Goal: Information Seeking & Learning: Learn about a topic

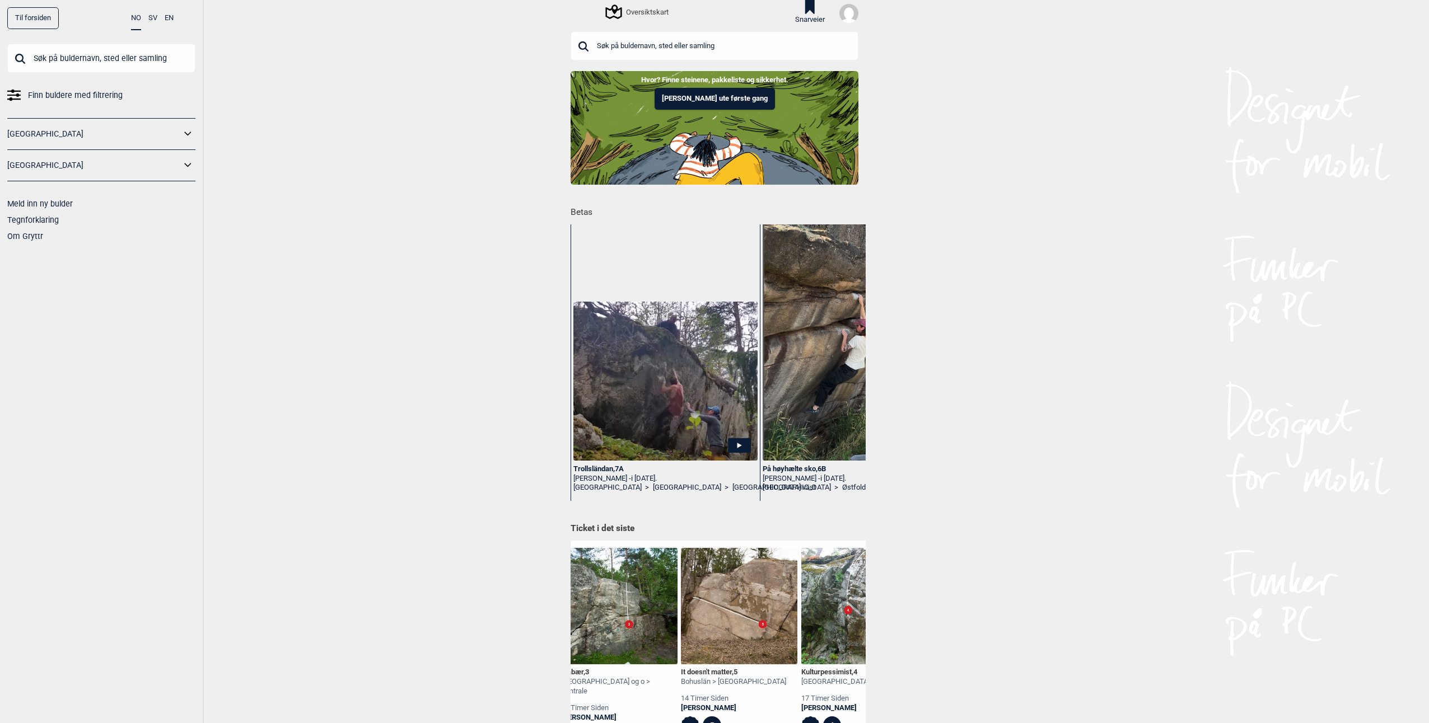
click at [95, 96] on span "Finn buldere med filtrering" at bounding box center [75, 95] width 95 height 16
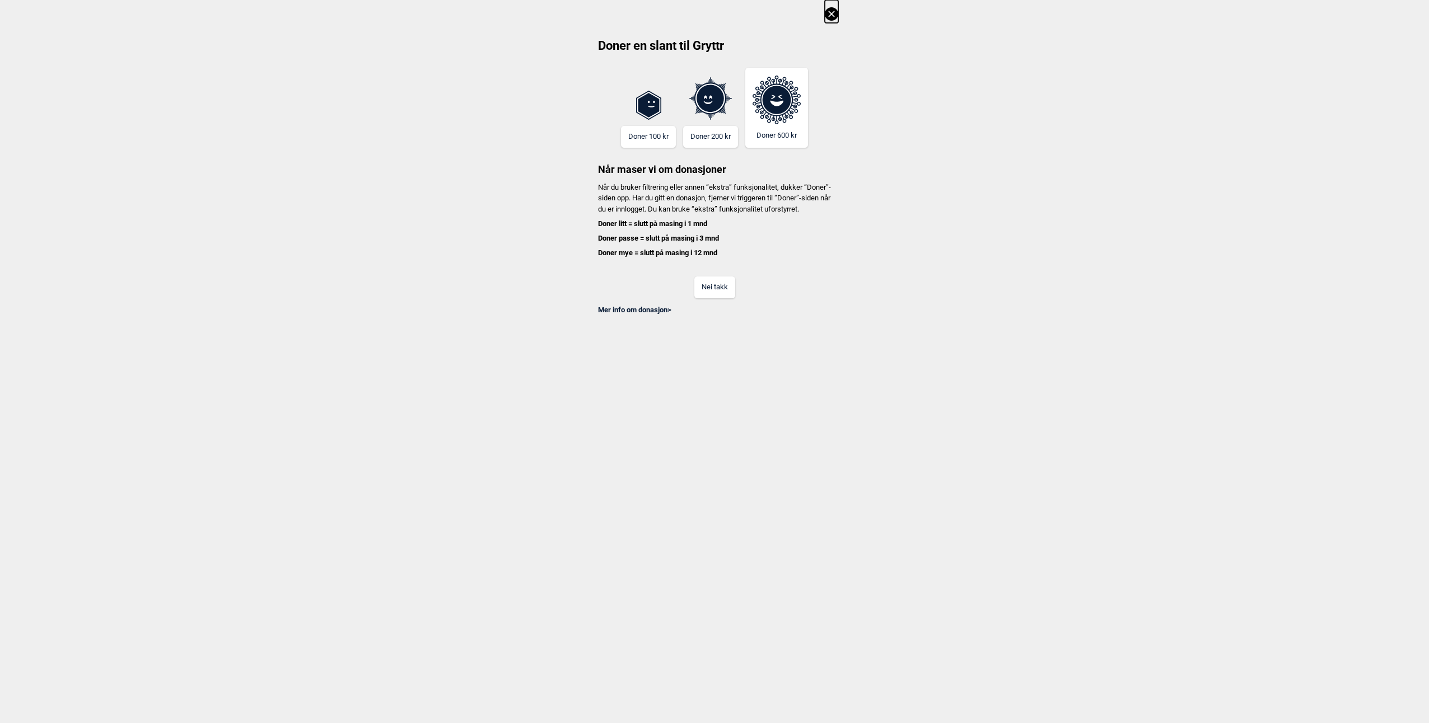
click at [713, 294] on button "Nei takk" at bounding box center [714, 288] width 41 height 22
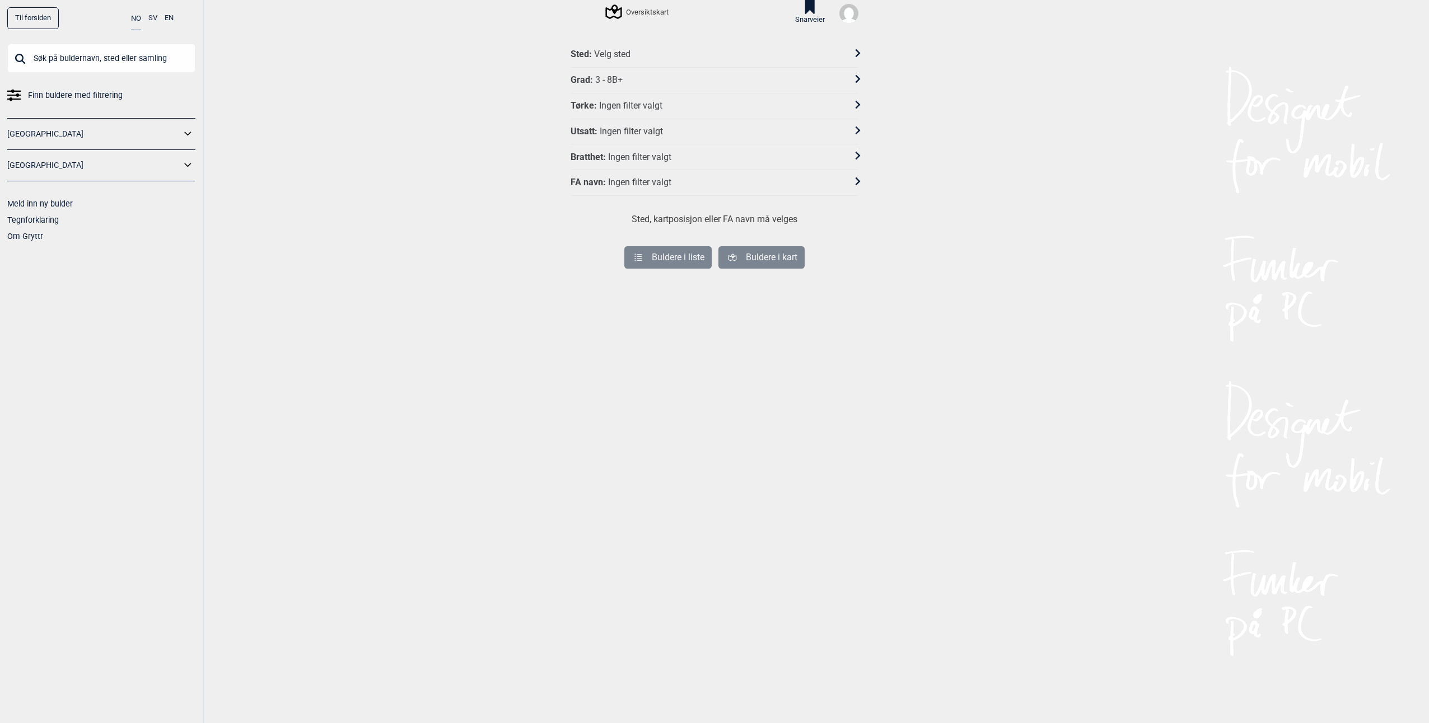
click at [630, 73] on div "Grad : 3 - 8B+" at bounding box center [715, 81] width 288 height 26
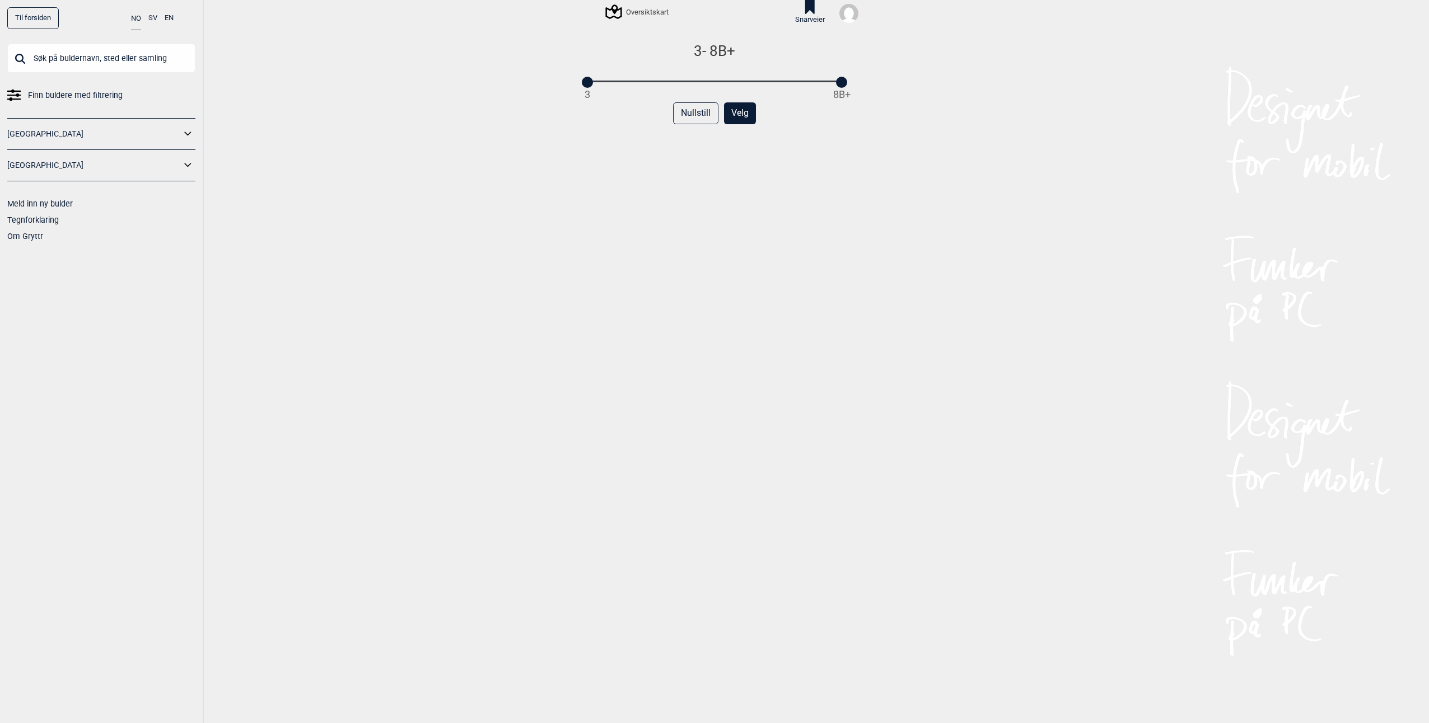
click at [653, 87] on div "3 - 8B+ 3 8B+ Nullstill Velg" at bounding box center [715, 391] width 288 height 698
click at [653, 80] on div "3 8B+" at bounding box center [714, 82] width 254 height 8
drag, startPoint x: 652, startPoint y: 86, endPoint x: 530, endPoint y: 90, distance: 121.6
click at [530, 91] on div "Til forsiden NO SV EN Finn buldere med filtrering [GEOGRAPHIC_DATA] [GEOGRAPHIC…" at bounding box center [714, 361] width 1429 height 723
click at [652, 90] on div "3 - 6A 3 8B+ Nullstill Velg" at bounding box center [715, 391] width 288 height 698
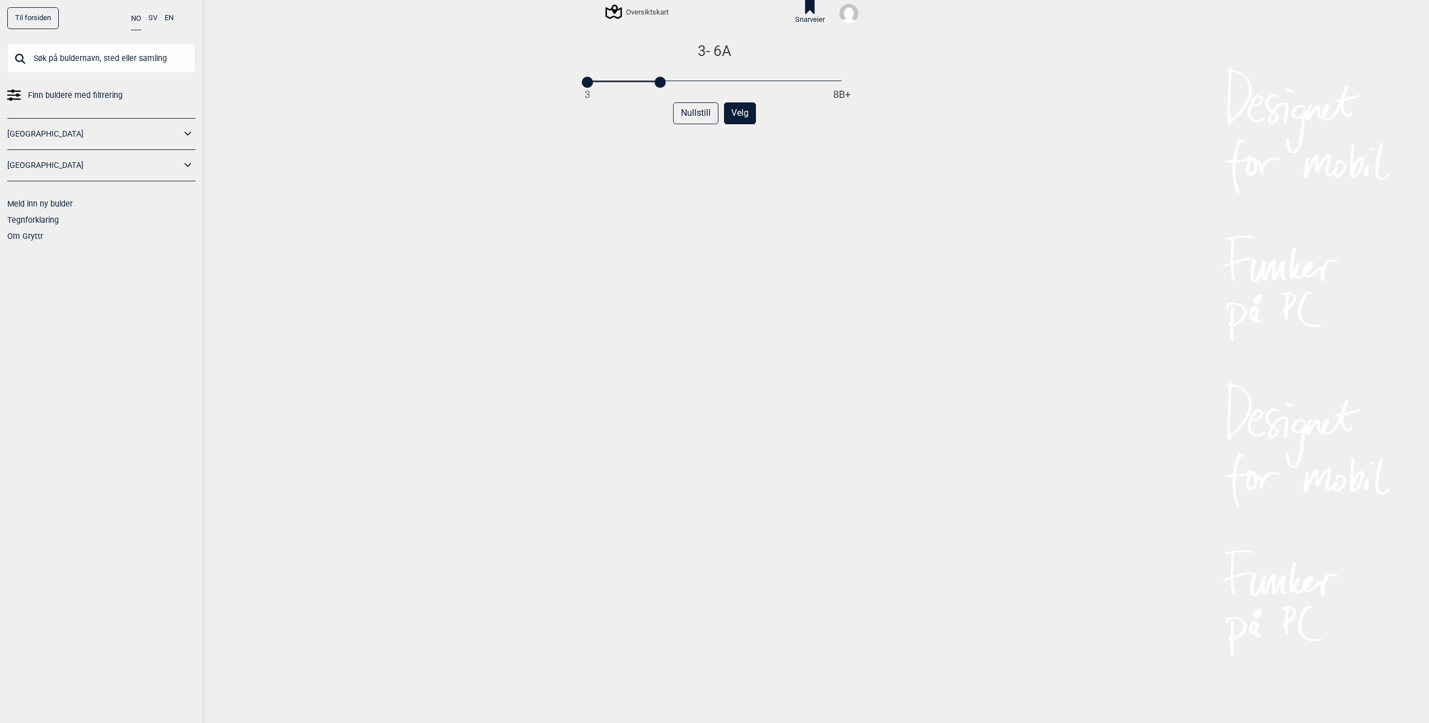
click at [744, 113] on button "Velg" at bounding box center [740, 113] width 32 height 22
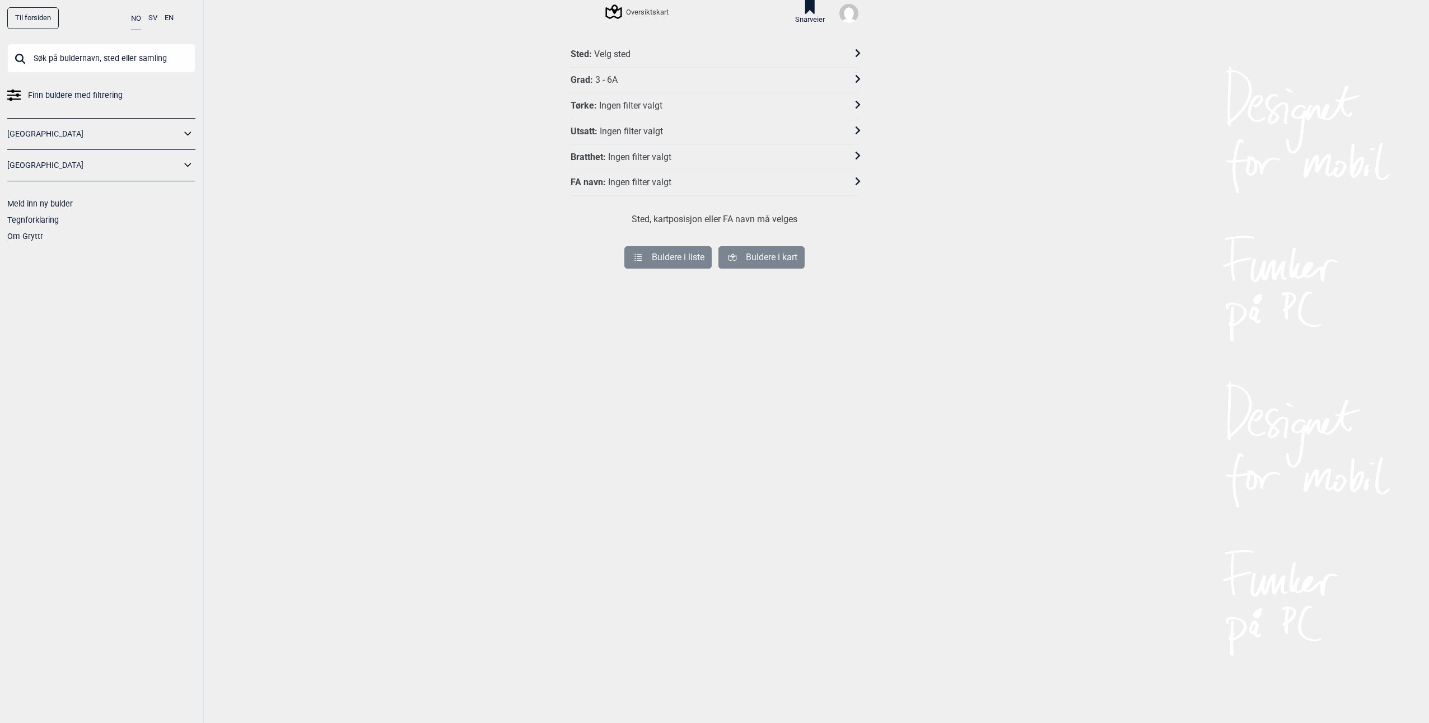
click at [616, 54] on div "Velg sted" at bounding box center [612, 55] width 36 height 12
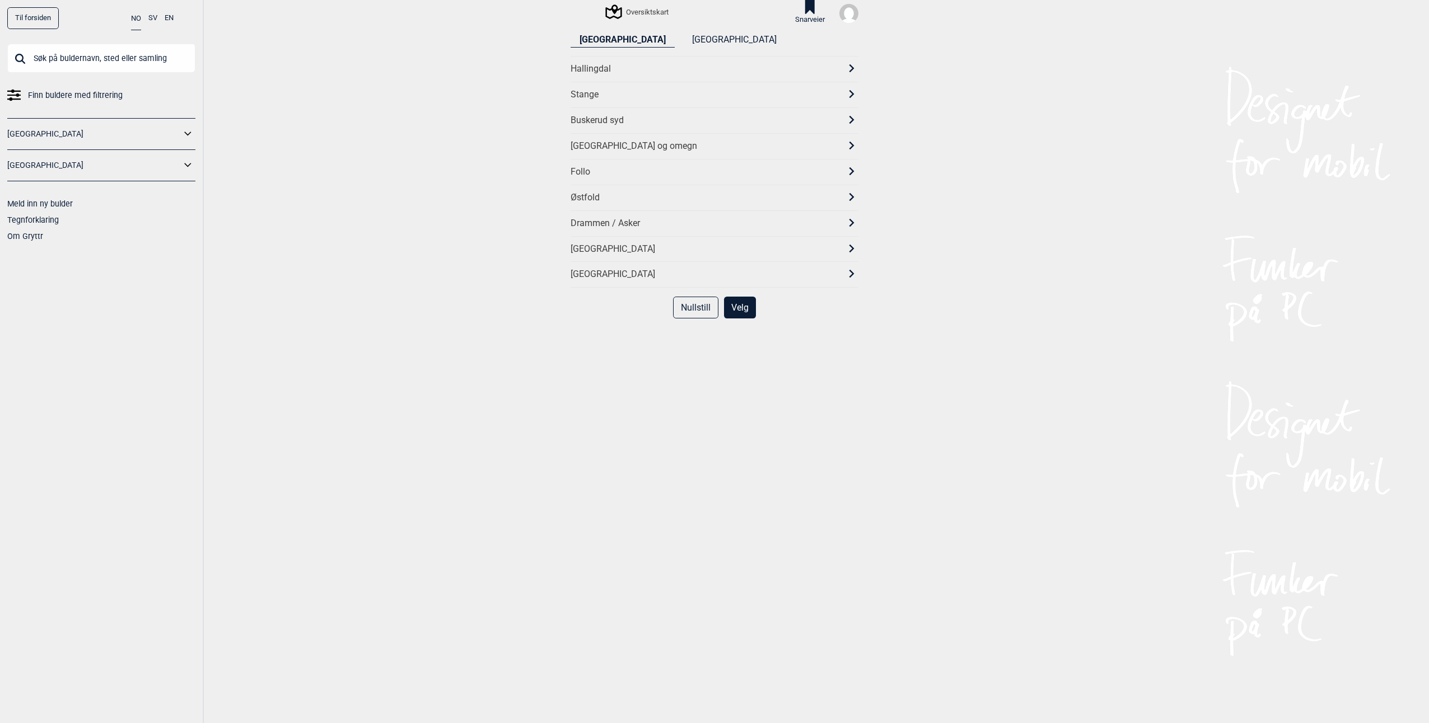
click at [580, 148] on div "[GEOGRAPHIC_DATA] og omegn" at bounding box center [705, 147] width 268 height 12
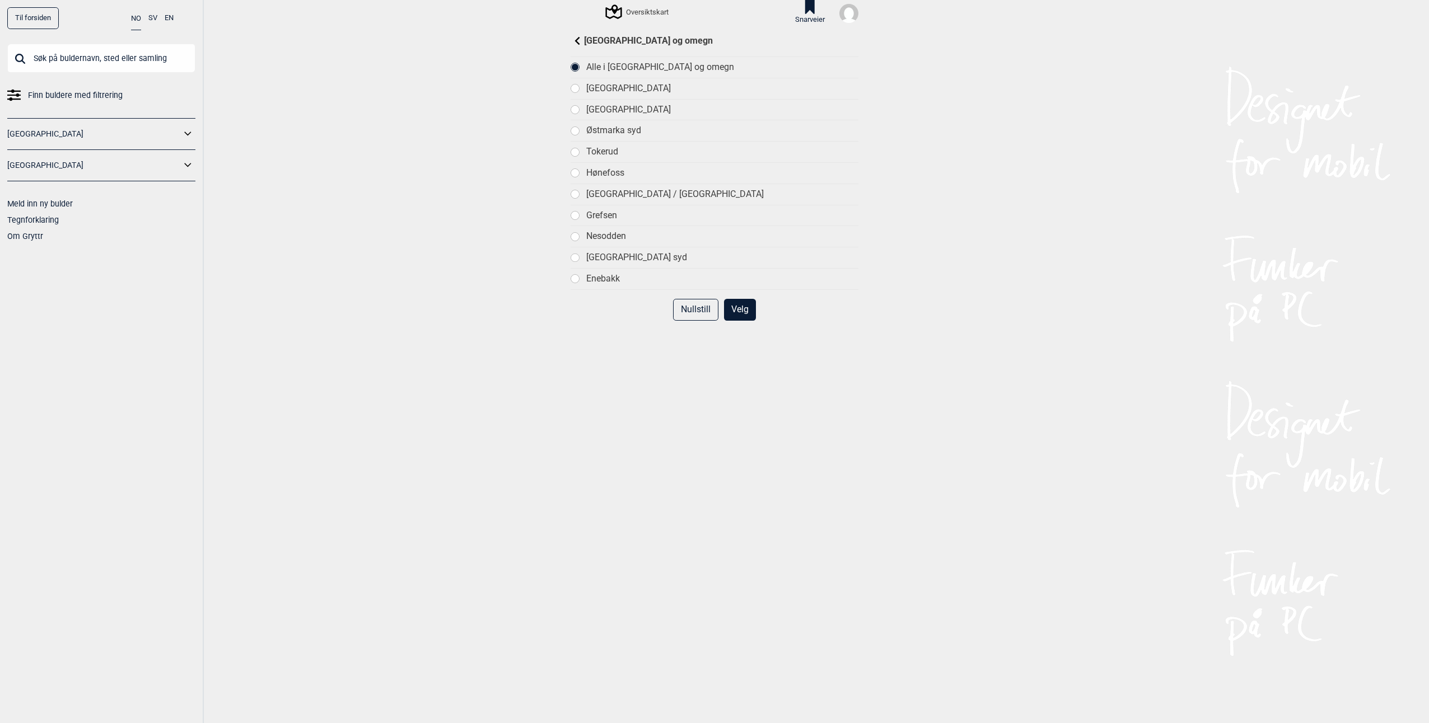
click at [571, 86] on div at bounding box center [575, 89] width 8 height 8
click at [734, 312] on button "Velg" at bounding box center [740, 310] width 32 height 22
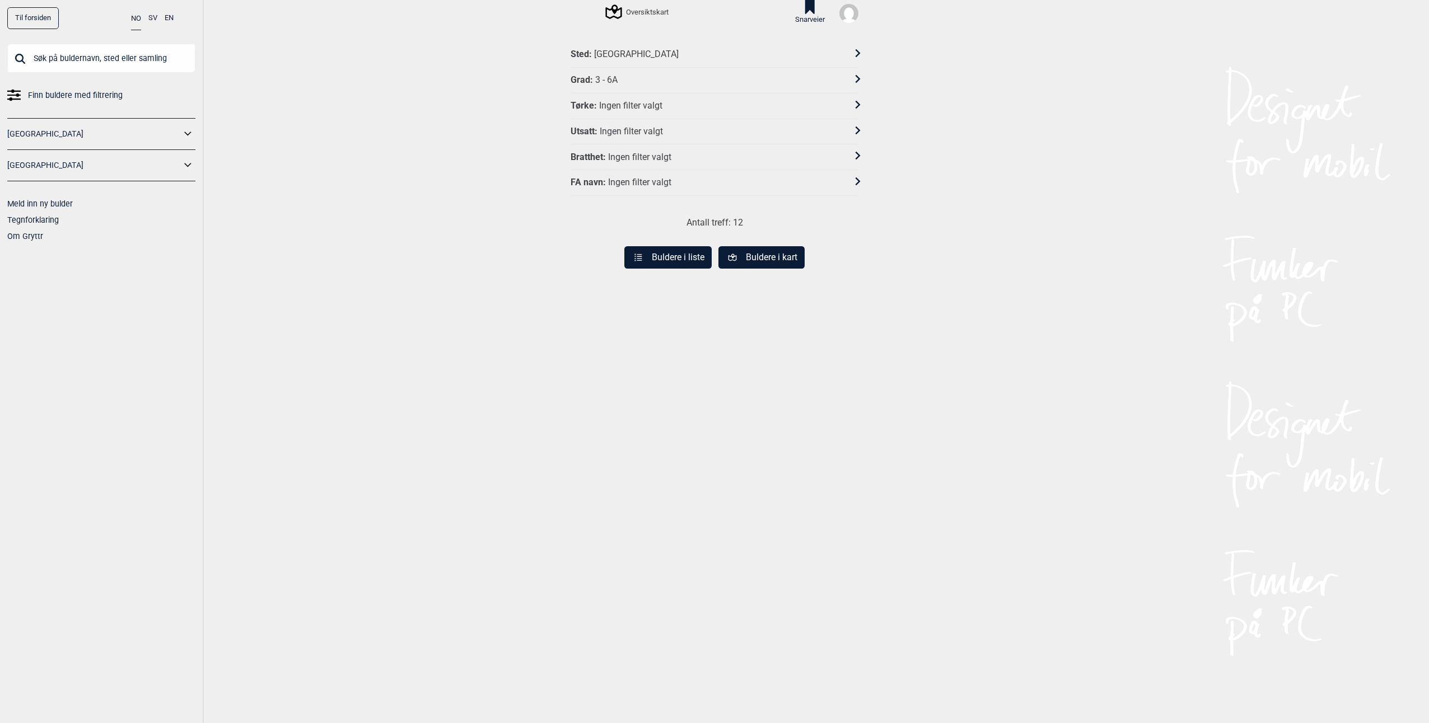
click at [741, 261] on button "Buldere i kart" at bounding box center [761, 257] width 86 height 22
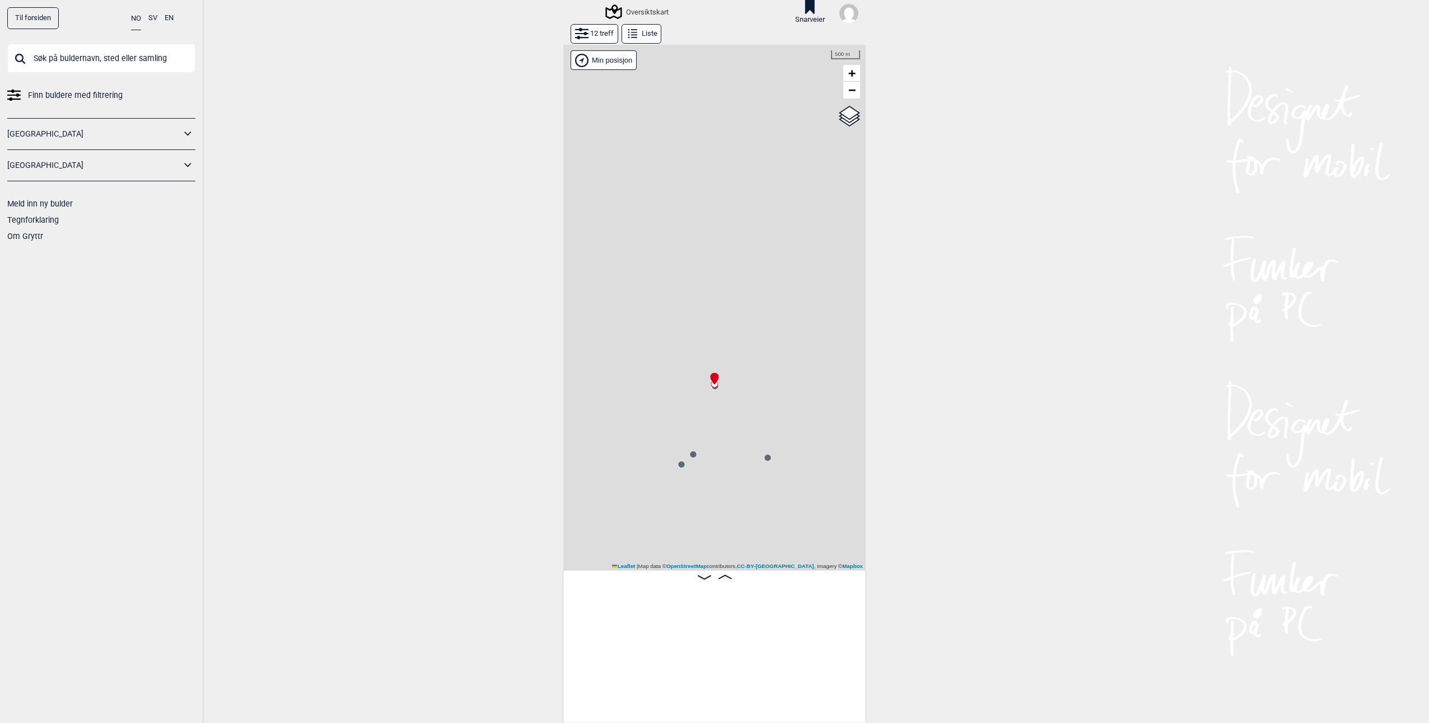
scroll to position [0, 88]
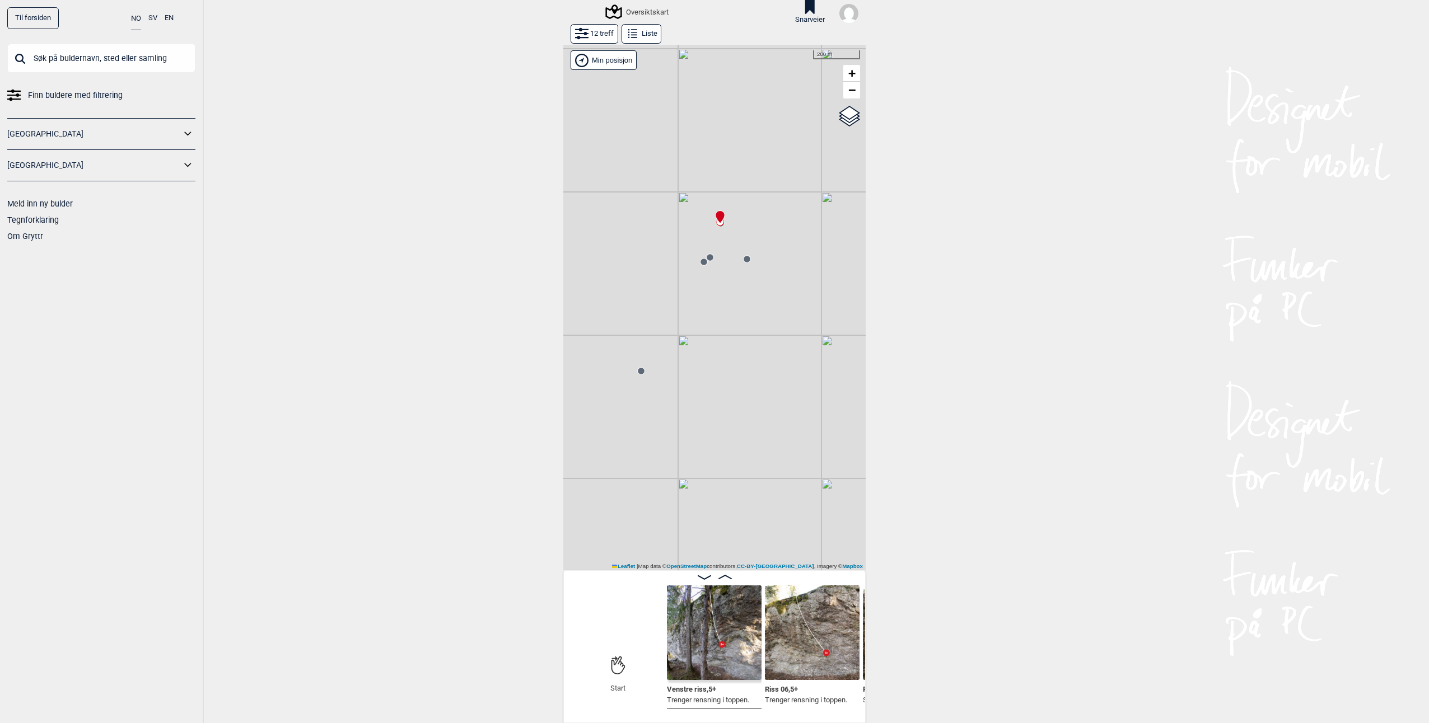
drag, startPoint x: 763, startPoint y: 423, endPoint x: 764, endPoint y: 252, distance: 171.3
click at [764, 254] on div "Gol [GEOGRAPHIC_DATA] Kolomoen [GEOGRAPHIC_DATA] [GEOGRAPHIC_DATA][PERSON_NAME]…" at bounding box center [714, 308] width 302 height 526
click at [645, 327] on circle at bounding box center [648, 327] width 7 height 7
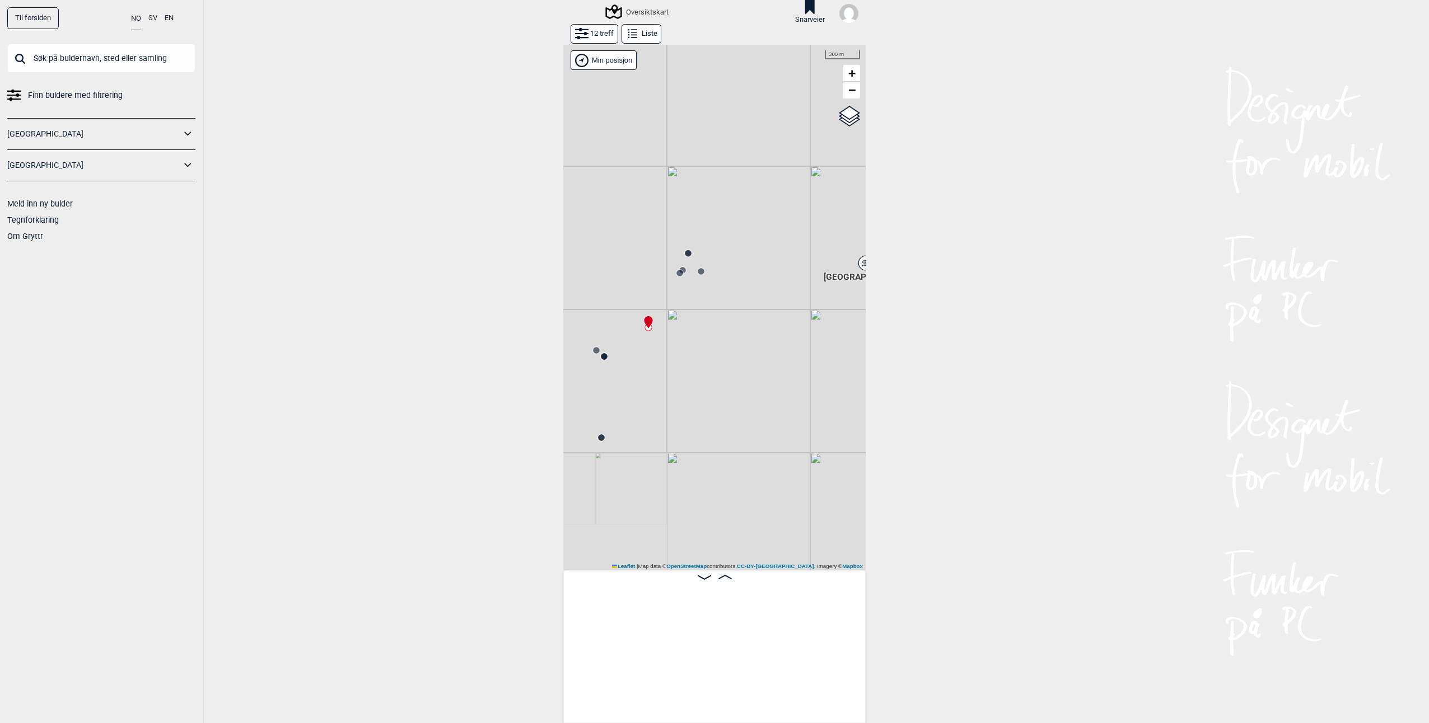
scroll to position [0, 578]
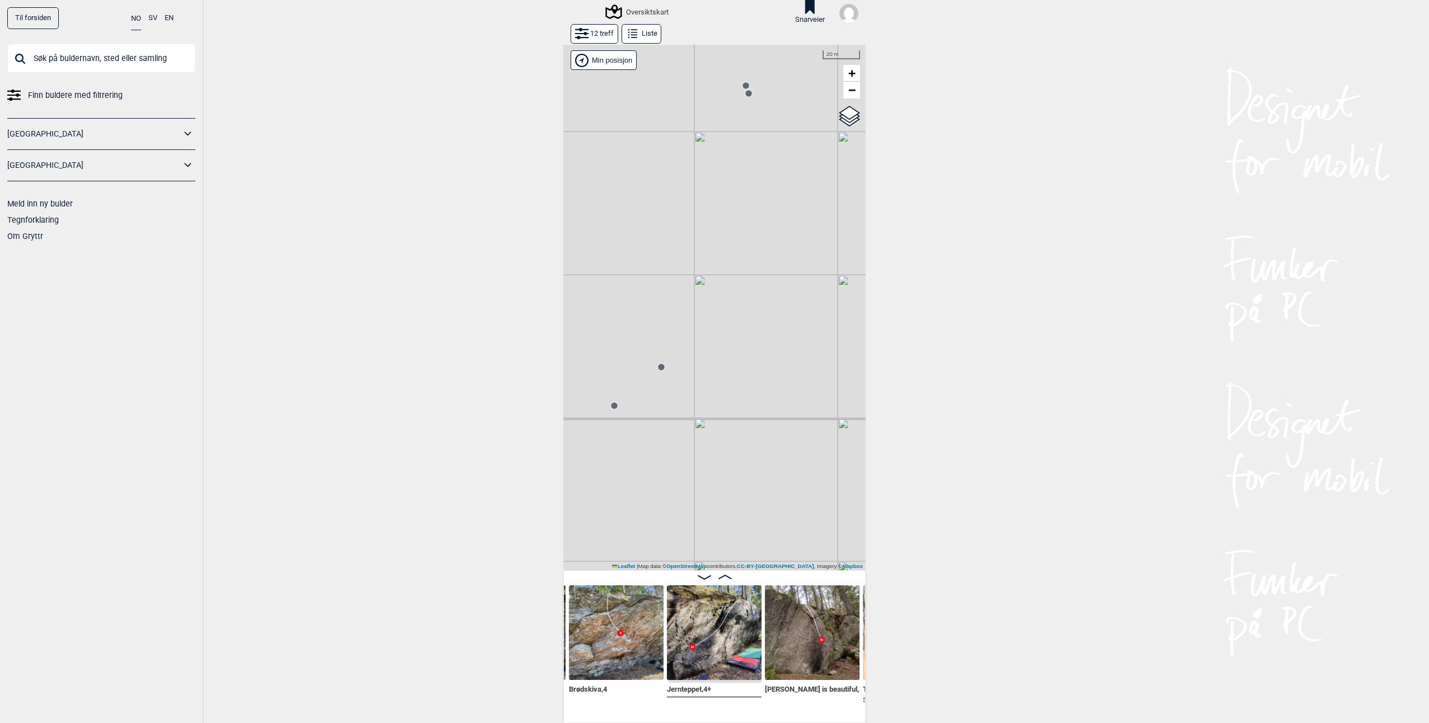
drag, startPoint x: 648, startPoint y: 315, endPoint x: 674, endPoint y: 356, distance: 47.5
click at [674, 356] on div "Gol [GEOGRAPHIC_DATA] Kolomoen [GEOGRAPHIC_DATA] [GEOGRAPHIC_DATA][PERSON_NAME]…" at bounding box center [714, 308] width 302 height 526
click at [658, 368] on circle at bounding box center [661, 367] width 7 height 7
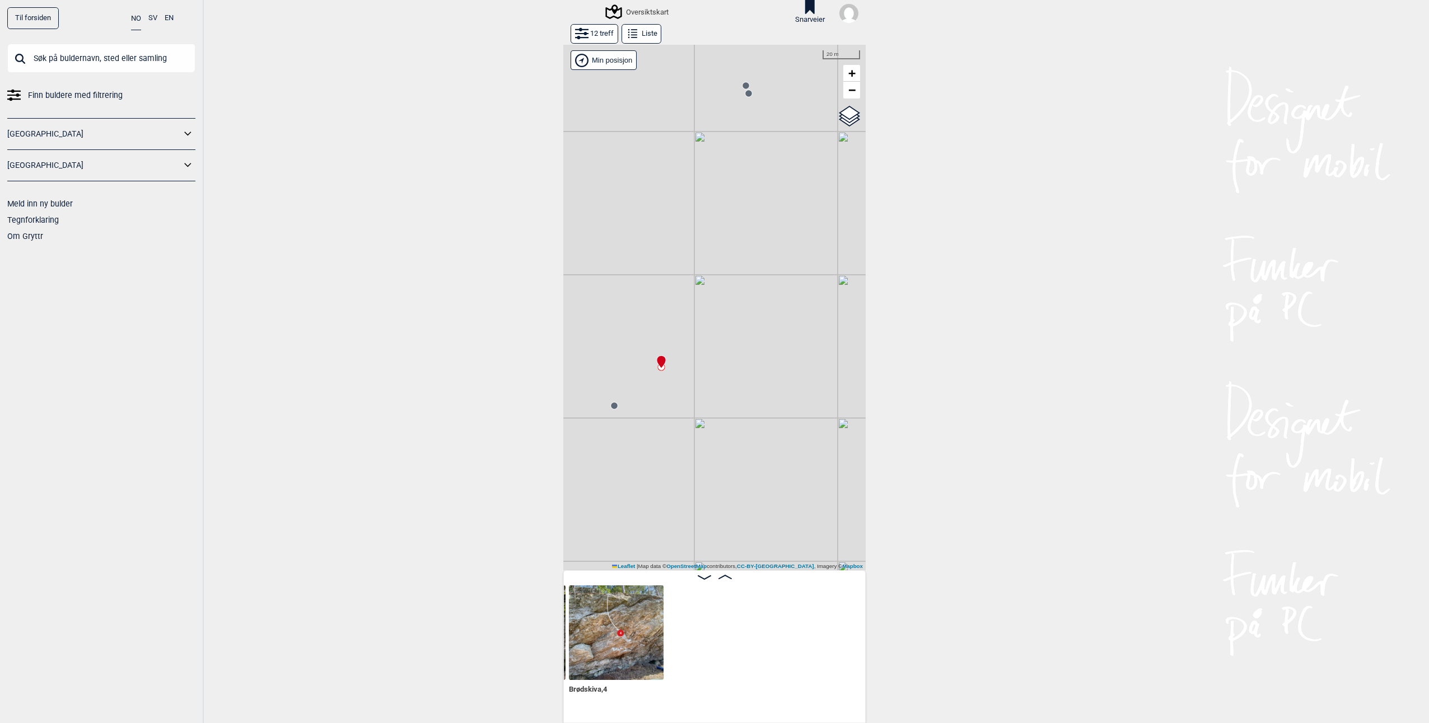
scroll to position [0, 284]
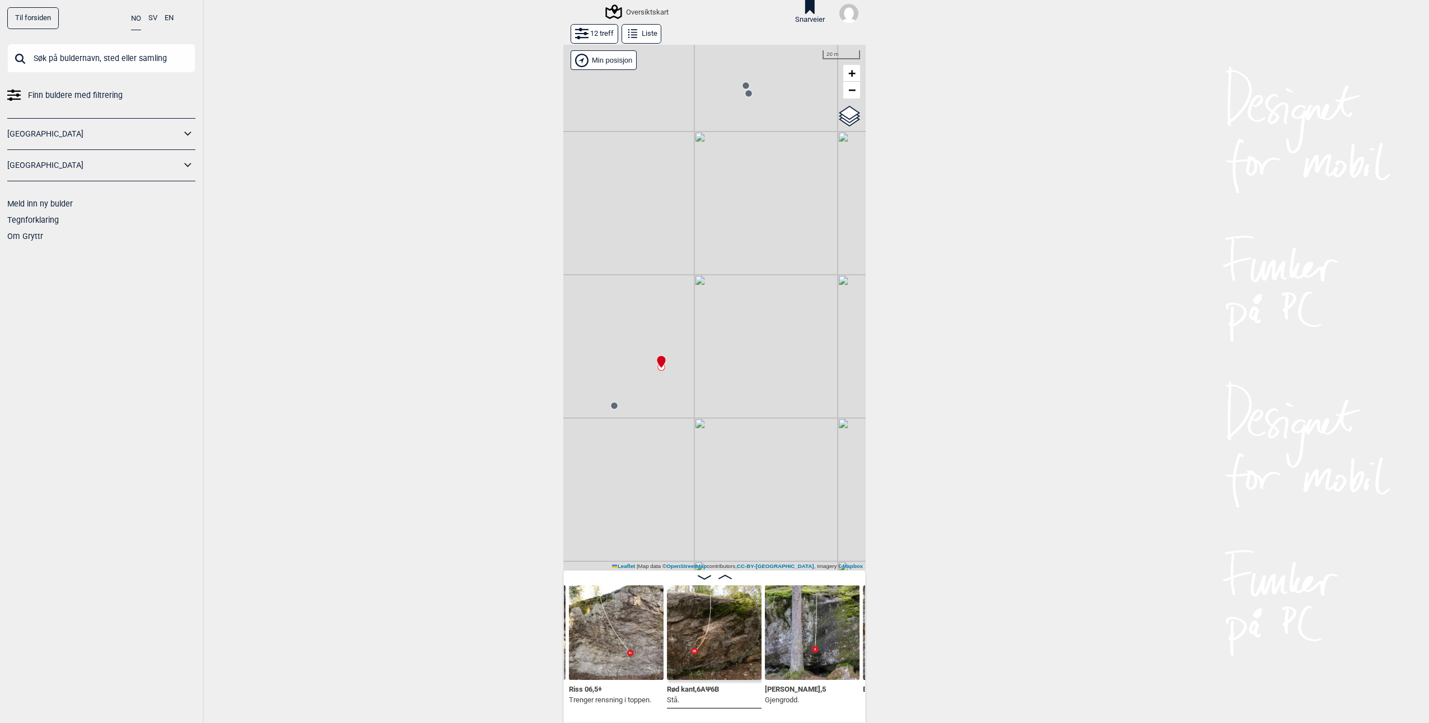
click at [610, 407] on icon at bounding box center [614, 405] width 9 height 9
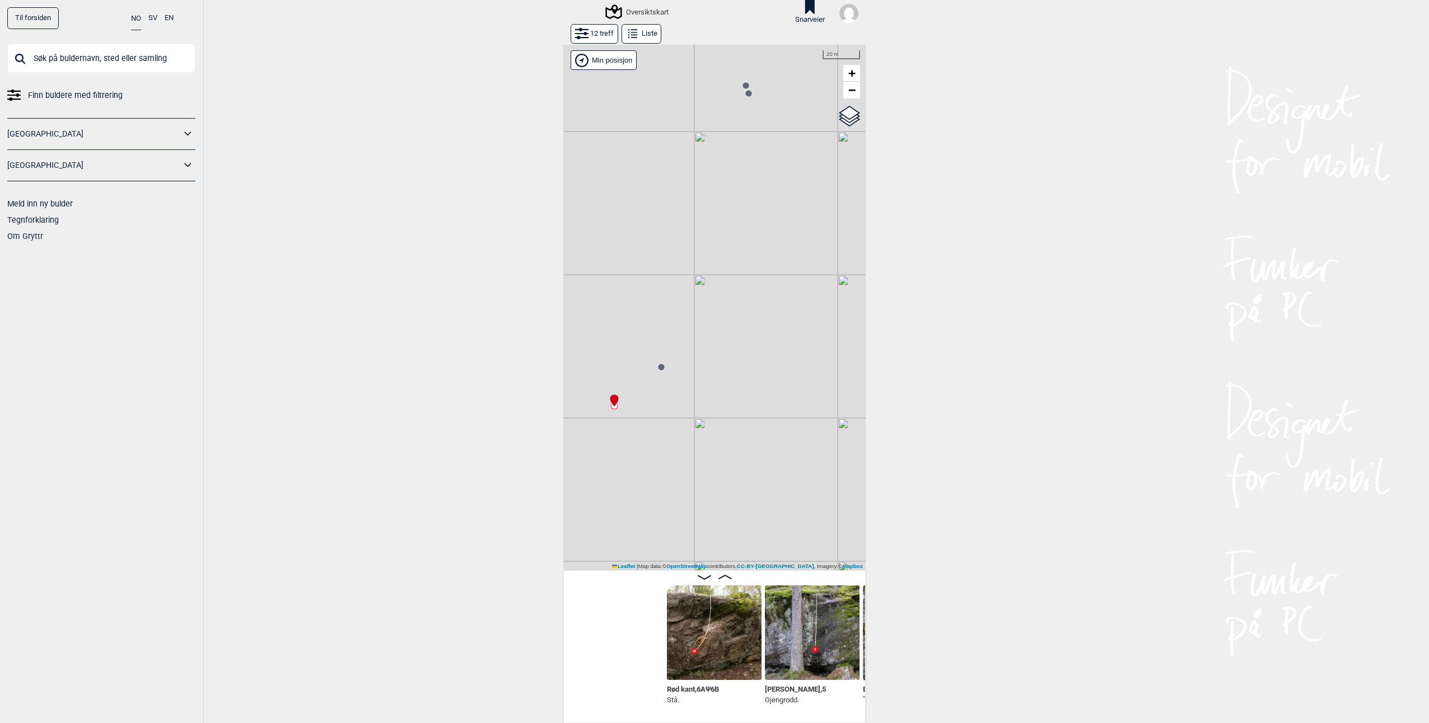
scroll to position [0, 480]
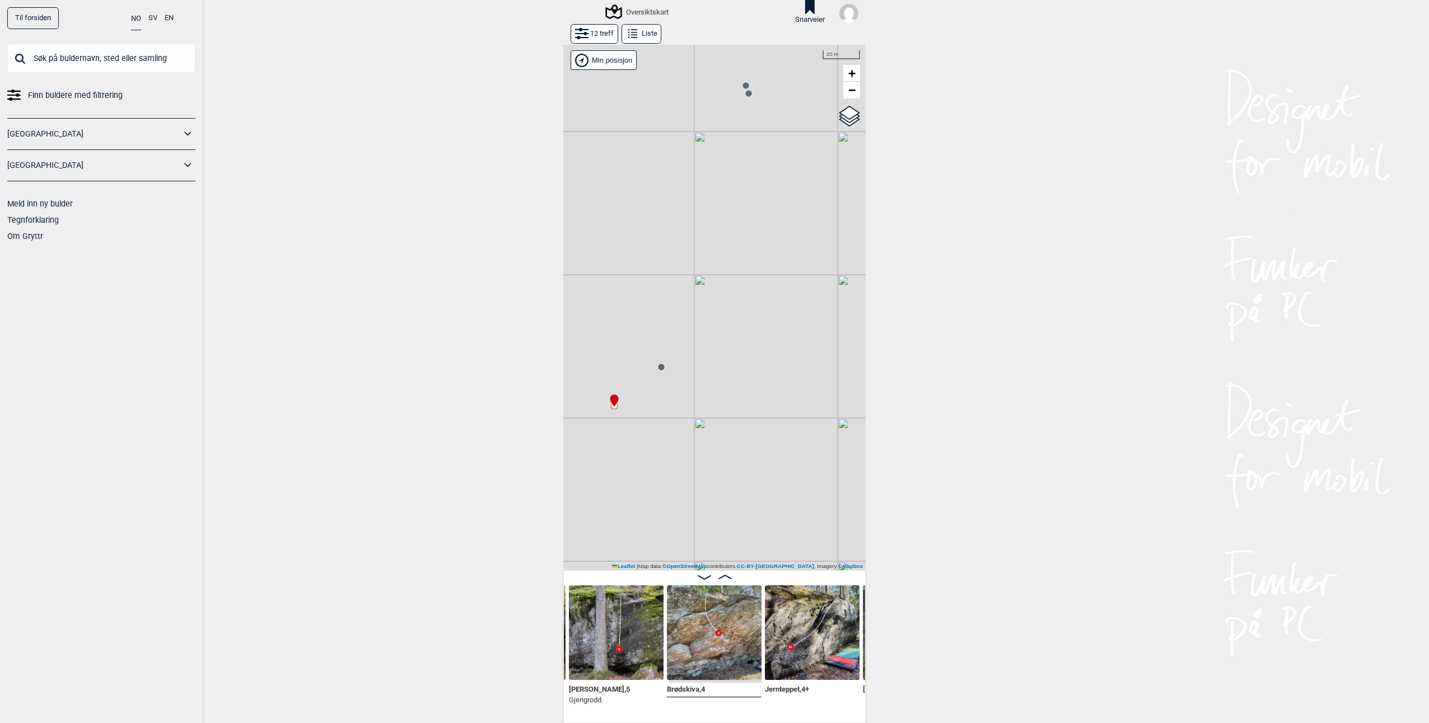
click at [658, 368] on circle at bounding box center [661, 367] width 7 height 7
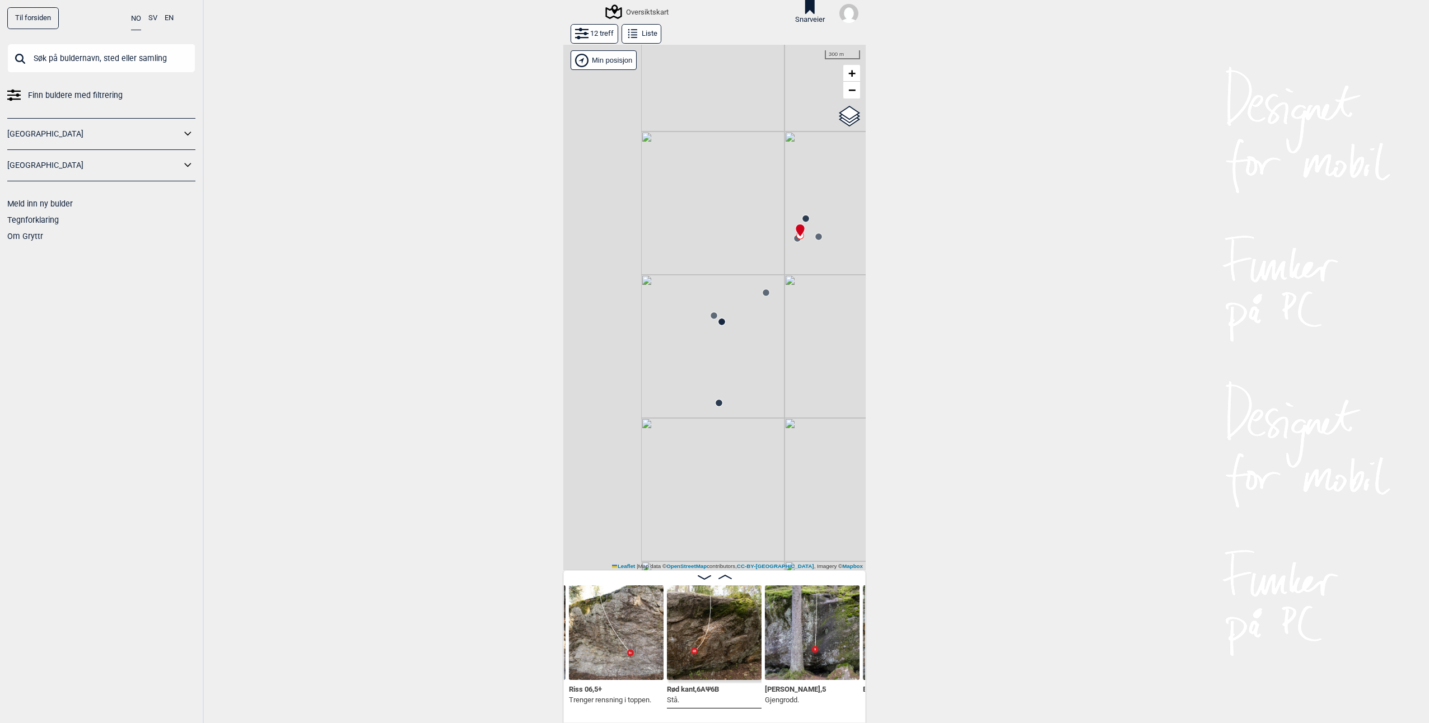
drag, startPoint x: 640, startPoint y: 441, endPoint x: 817, endPoint y: 275, distance: 242.8
click at [806, 281] on div "Gol [GEOGRAPHIC_DATA] Kolomoen [GEOGRAPHIC_DATA] [GEOGRAPHIC_DATA][PERSON_NAME]…" at bounding box center [714, 308] width 302 height 526
click at [601, 30] on button "12 treff" at bounding box center [595, 34] width 48 height 20
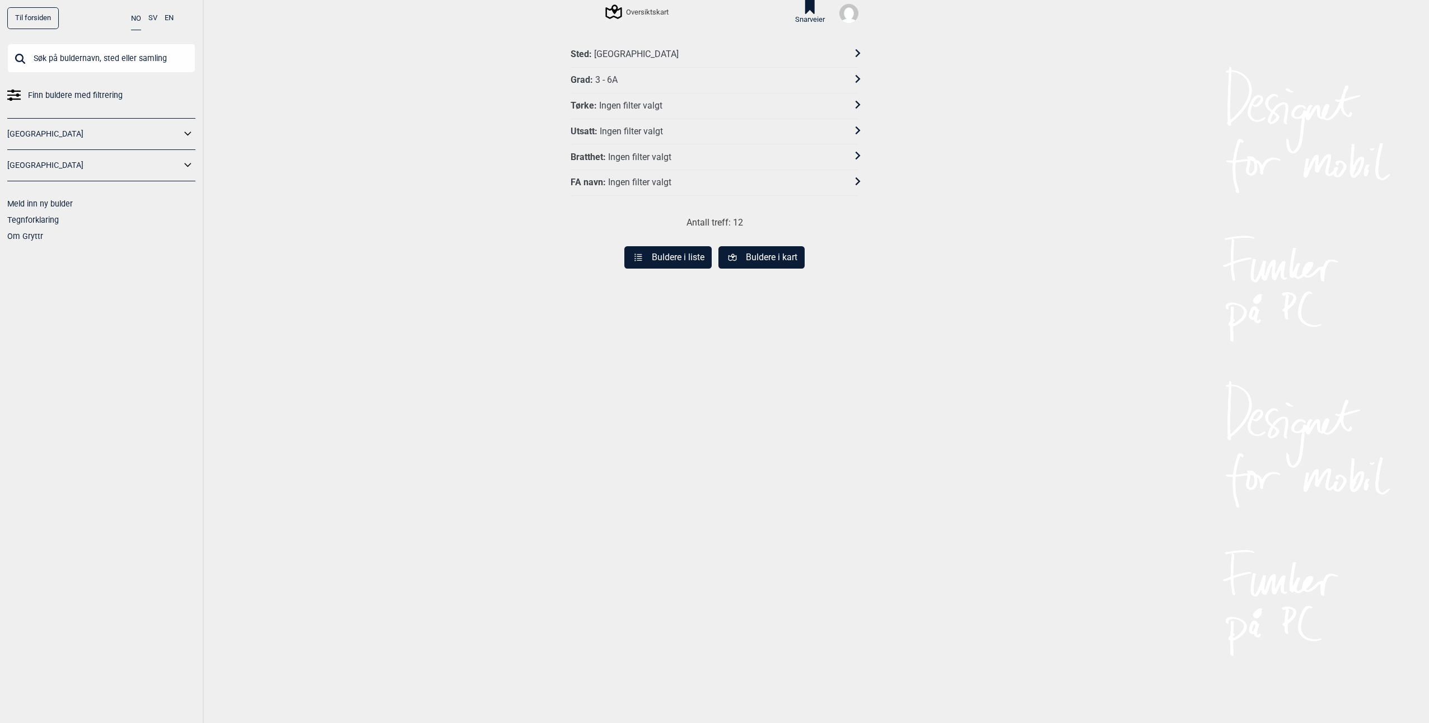
click at [619, 48] on div "Sted : [GEOGRAPHIC_DATA]" at bounding box center [715, 55] width 288 height 26
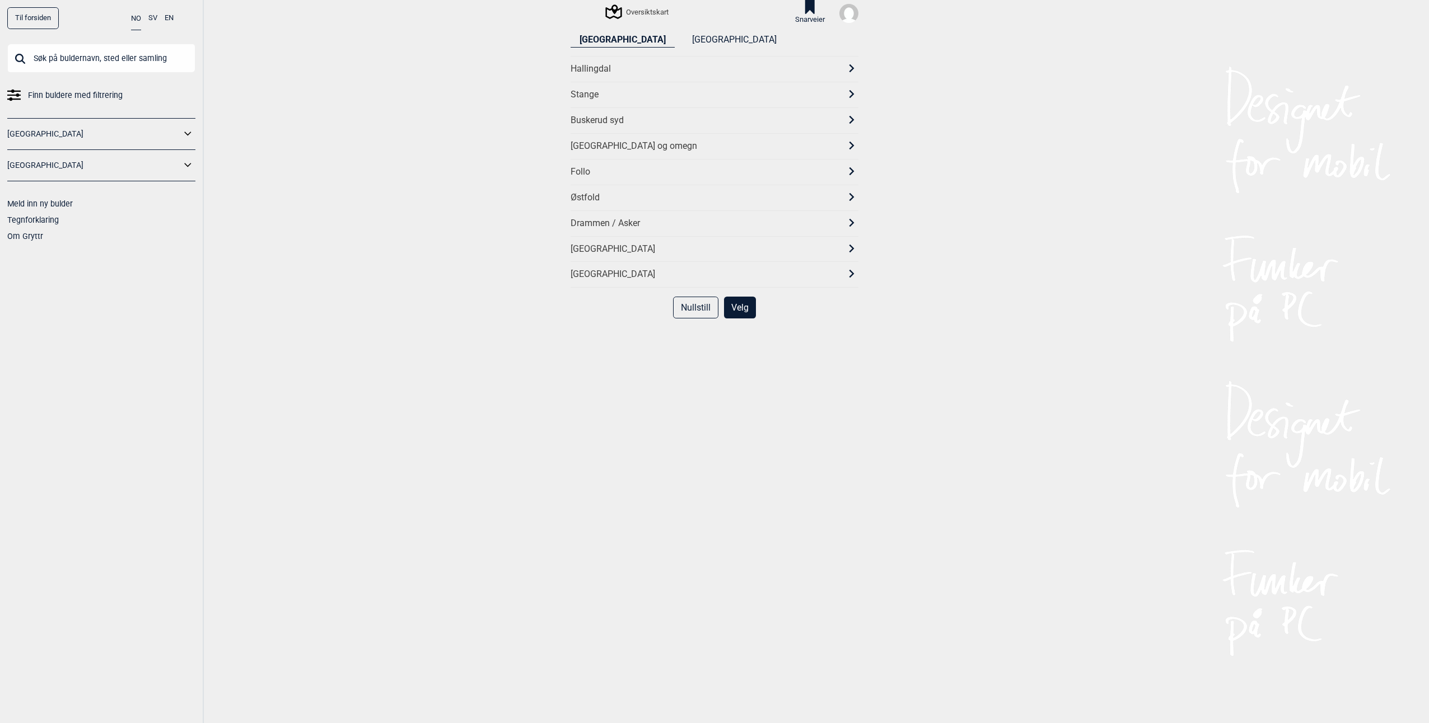
click at [582, 146] on div "[GEOGRAPHIC_DATA] og omegn" at bounding box center [705, 147] width 268 height 12
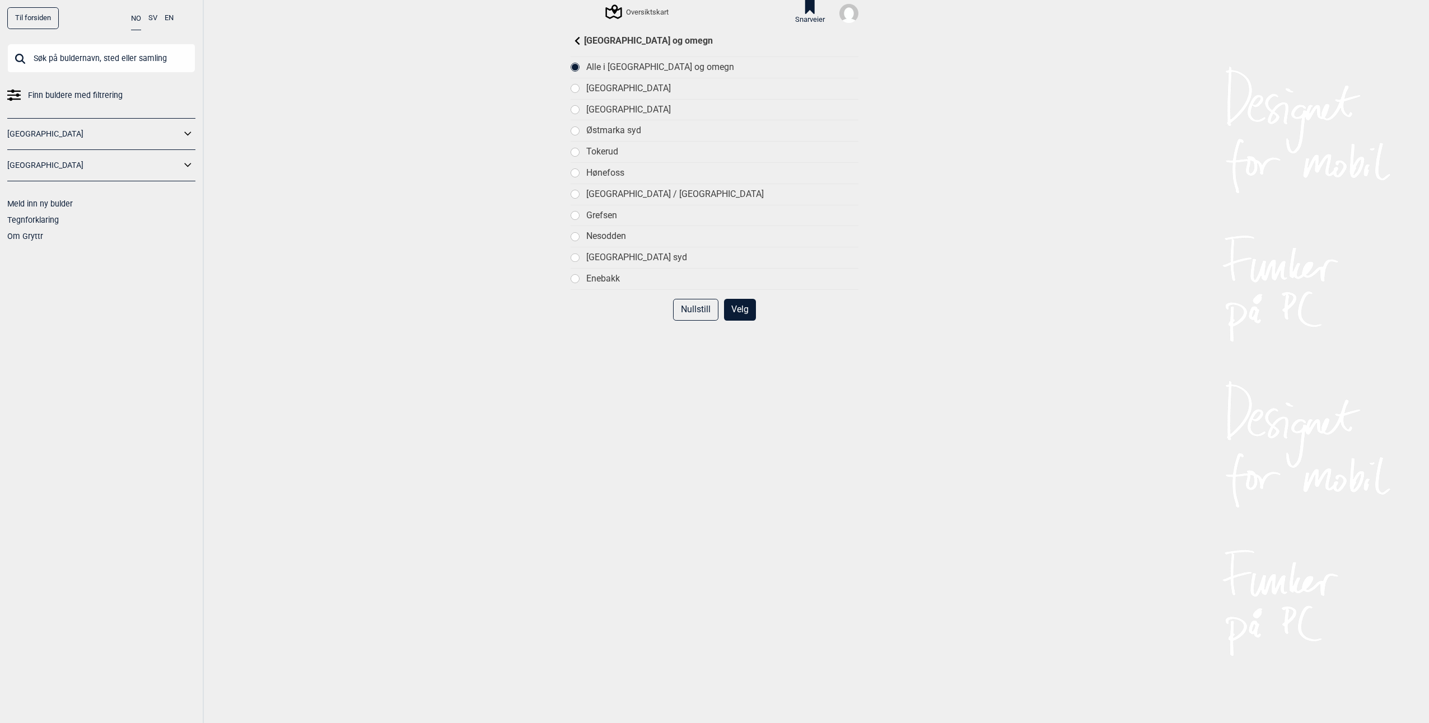
click at [574, 106] on div at bounding box center [575, 110] width 8 height 8
click at [734, 312] on button "Velg" at bounding box center [740, 310] width 32 height 22
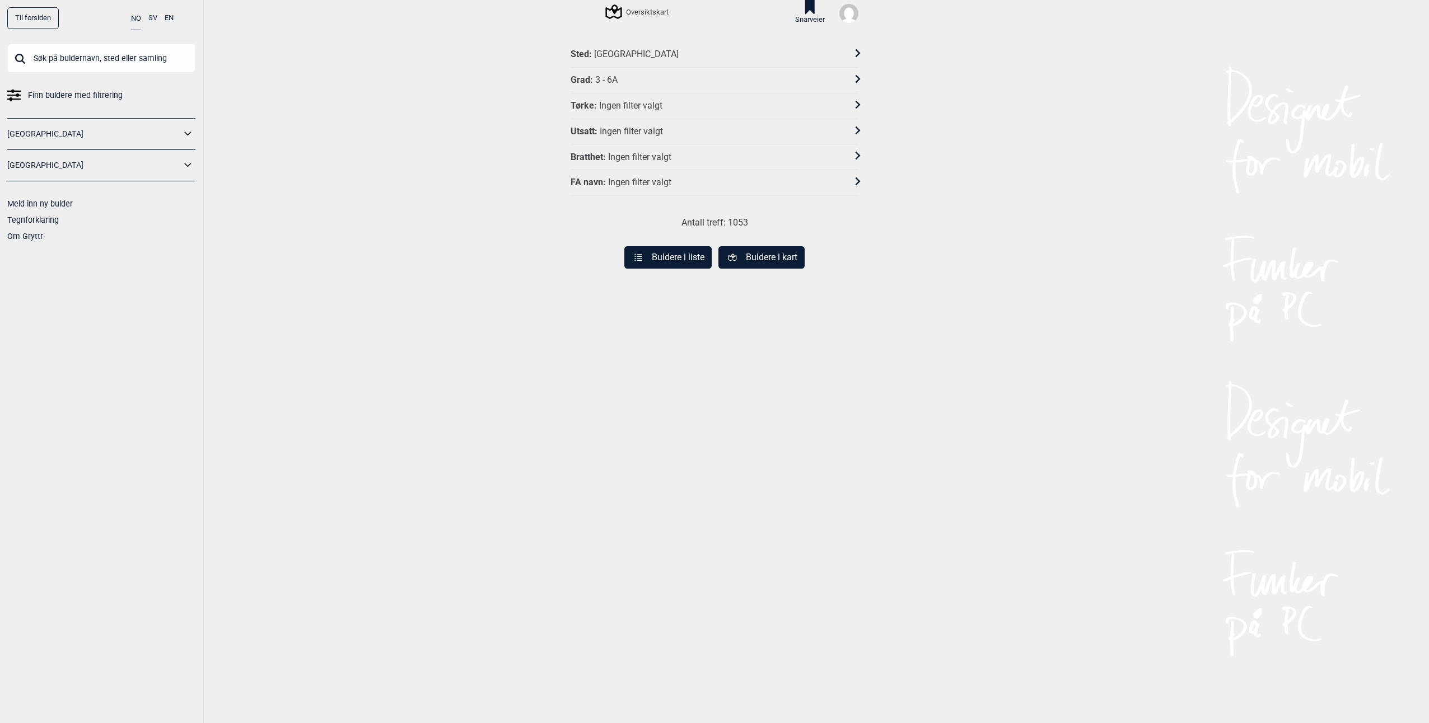
click at [718, 259] on button "Buldere i kart" at bounding box center [761, 257] width 86 height 22
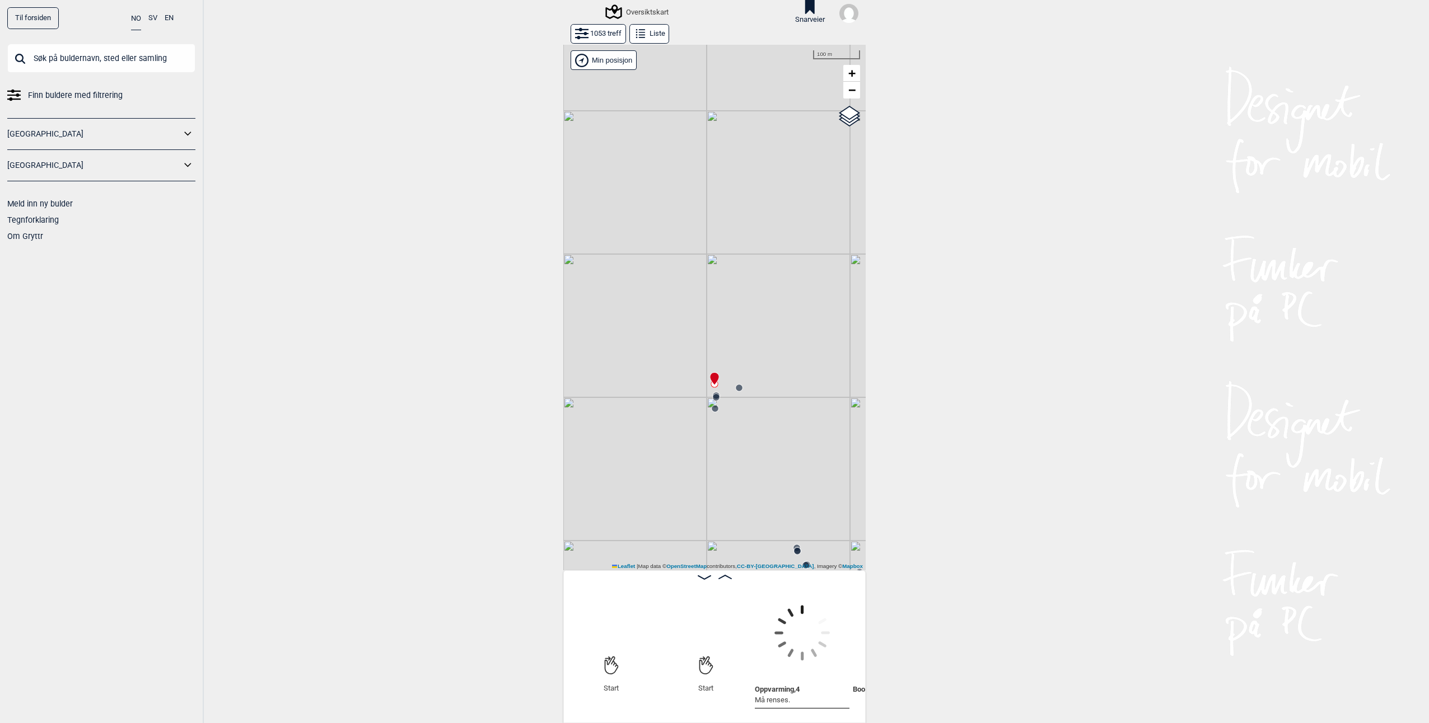
scroll to position [0, 88]
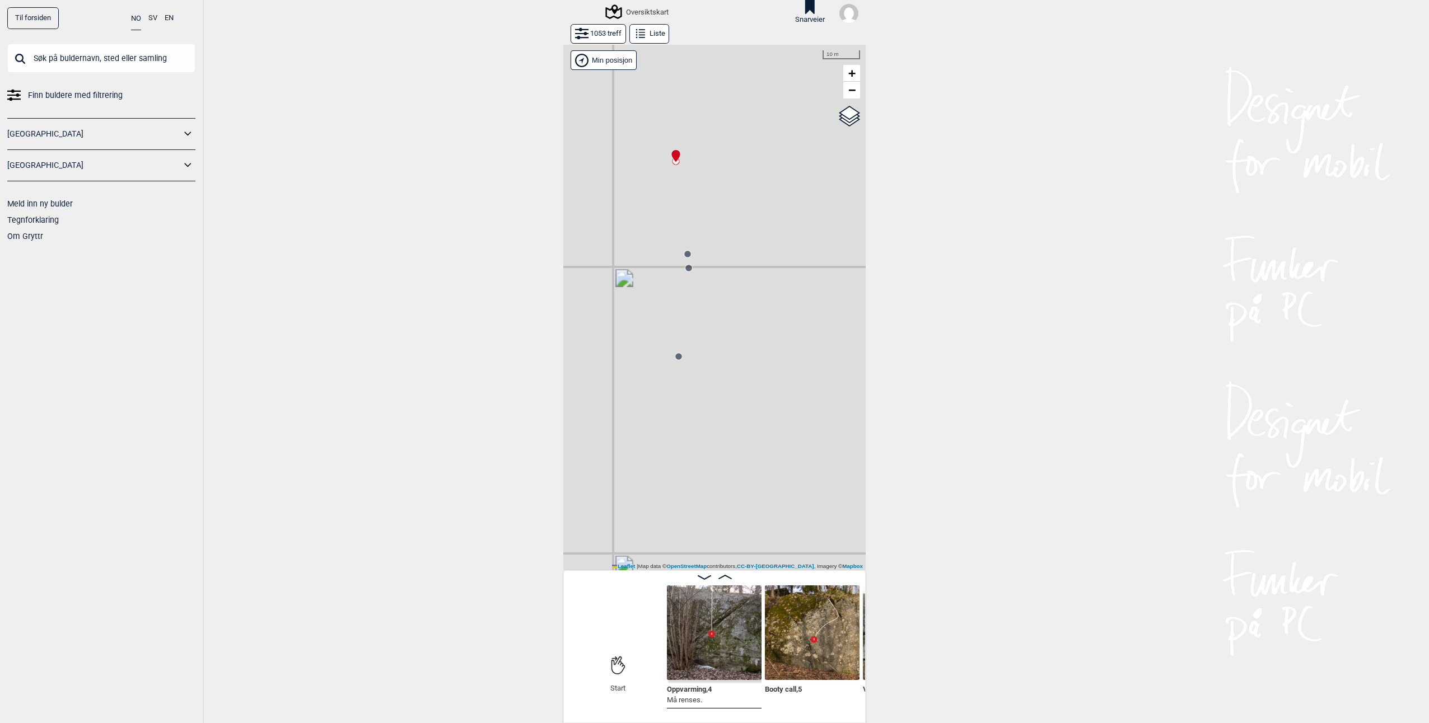
click at [685, 256] on circle at bounding box center [687, 254] width 7 height 7
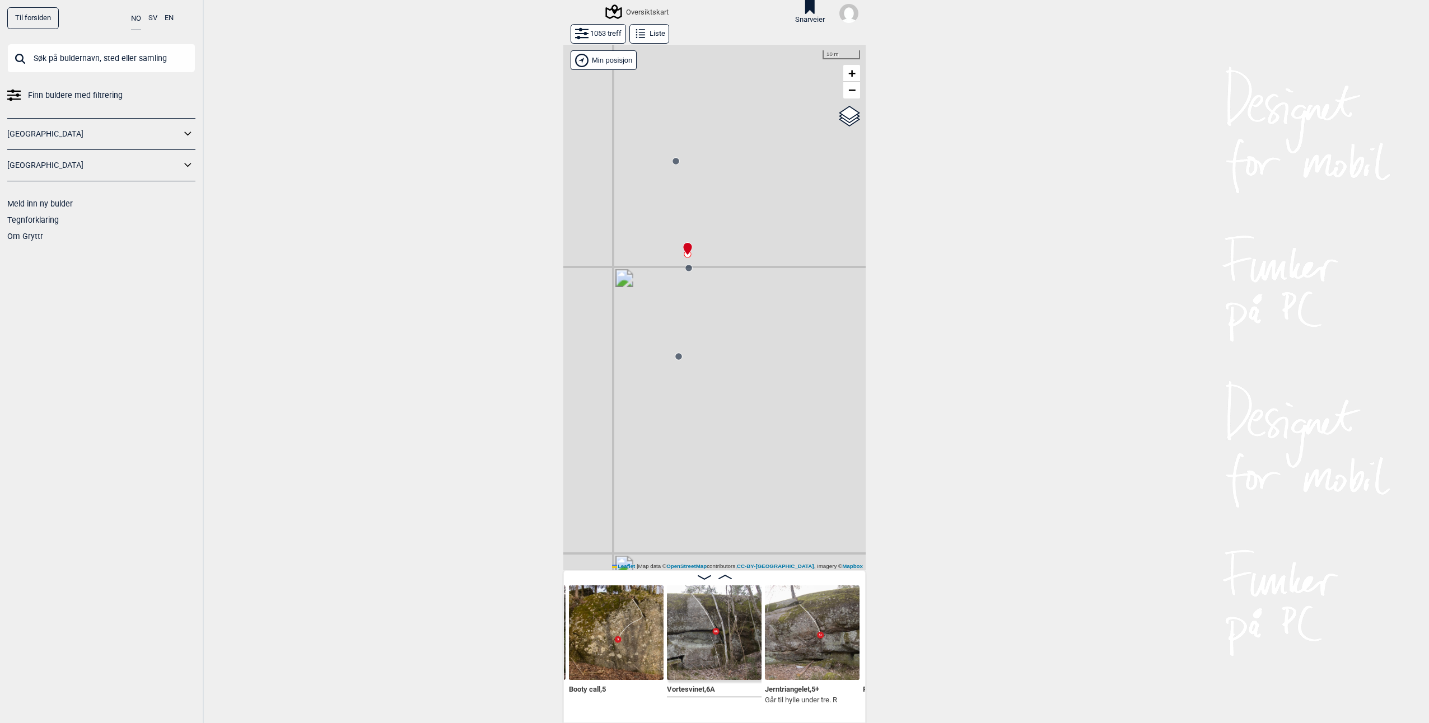
click at [686, 271] on circle at bounding box center [688, 268] width 7 height 7
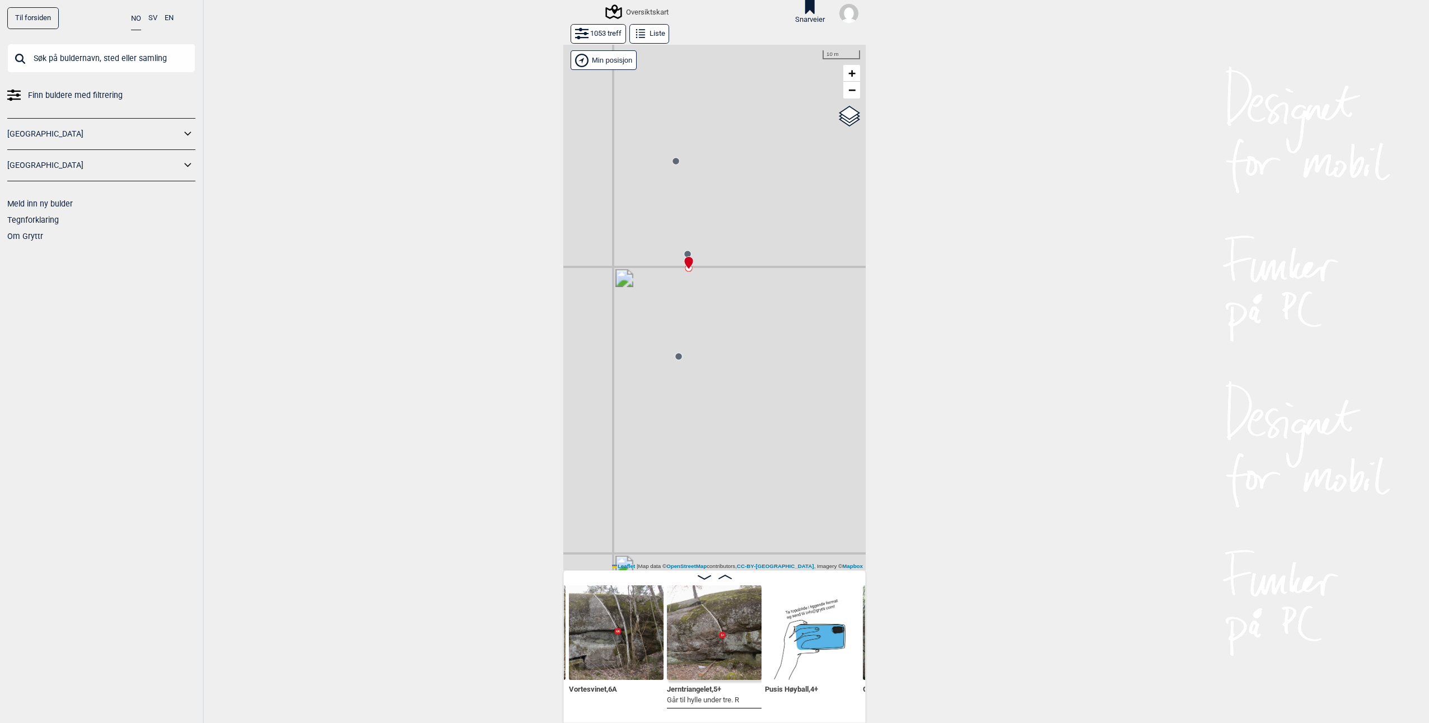
click at [674, 361] on icon at bounding box center [678, 356] width 9 height 9
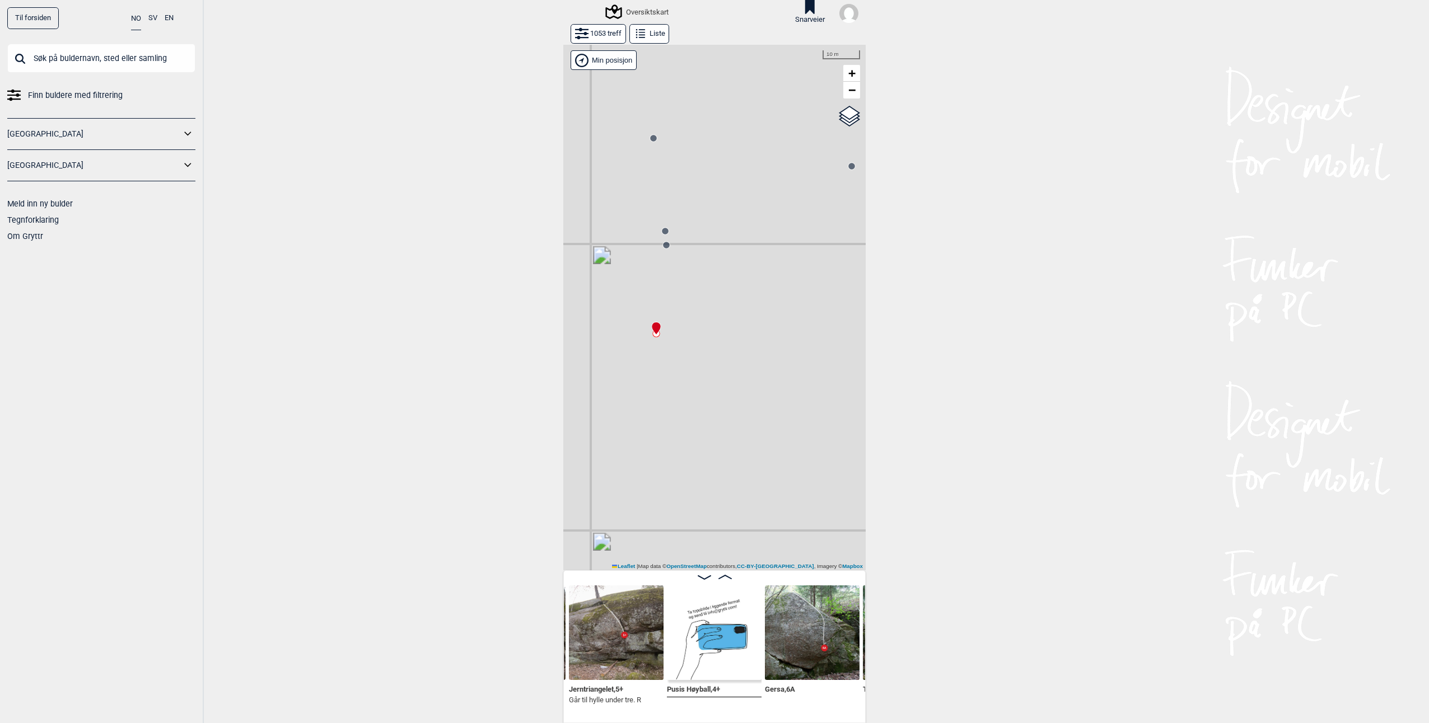
drag, startPoint x: 698, startPoint y: 357, endPoint x: 637, endPoint y: 325, distance: 69.1
click at [639, 326] on div "Gol [GEOGRAPHIC_DATA] Kolomoen [GEOGRAPHIC_DATA] [GEOGRAPHIC_DATA][PERSON_NAME]…" at bounding box center [714, 308] width 302 height 526
click at [683, 282] on circle at bounding box center [686, 283] width 7 height 7
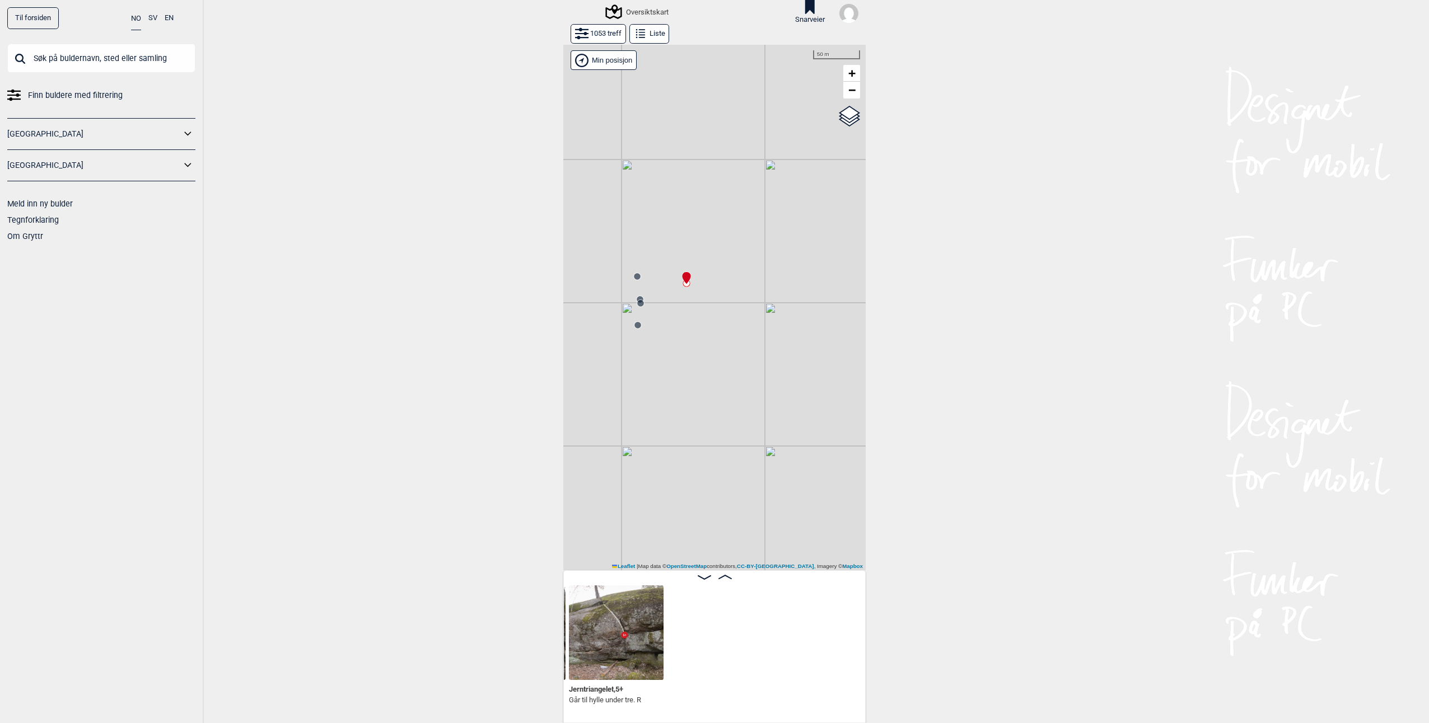
scroll to position [0, 186]
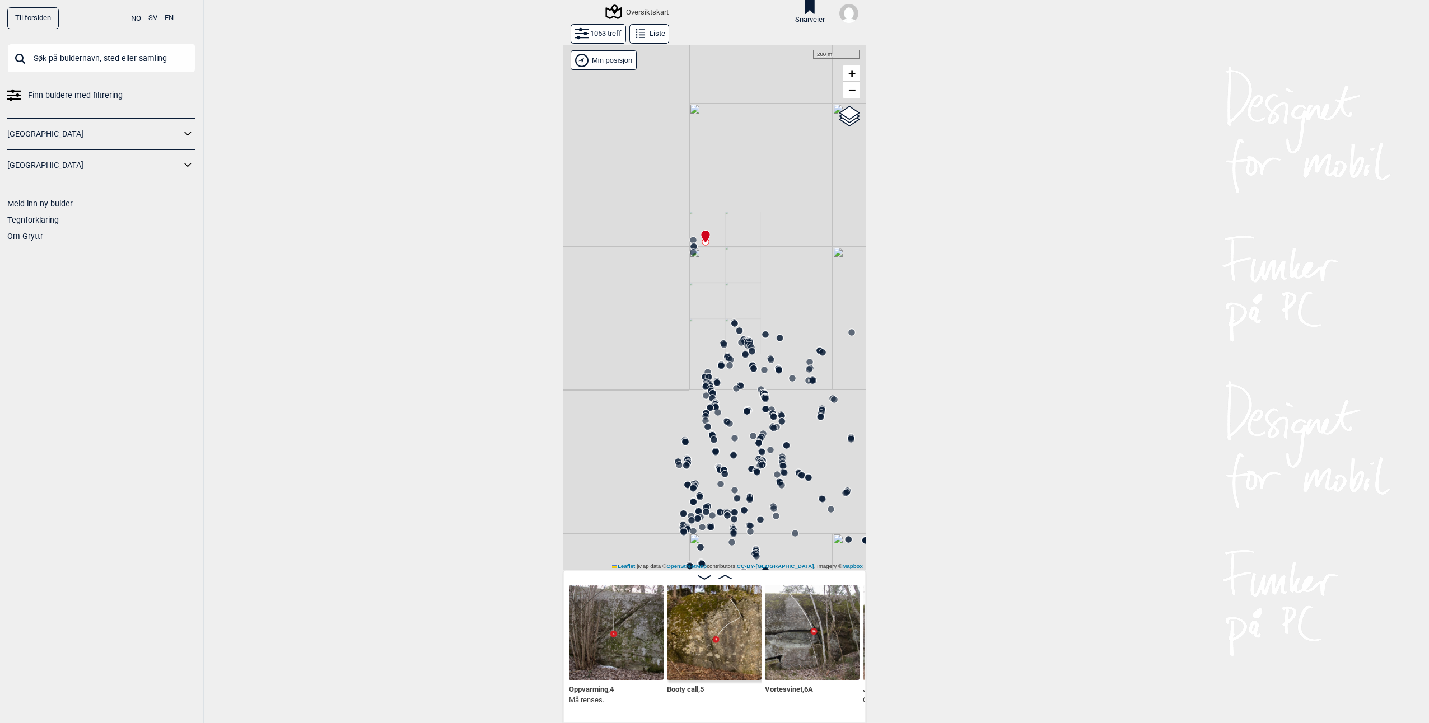
drag, startPoint x: 689, startPoint y: 362, endPoint x: 735, endPoint y: 272, distance: 101.4
click at [735, 273] on div "Gol [GEOGRAPHIC_DATA] Kolomoen [GEOGRAPHIC_DATA] [GEOGRAPHIC_DATA][PERSON_NAME]…" at bounding box center [714, 308] width 302 height 526
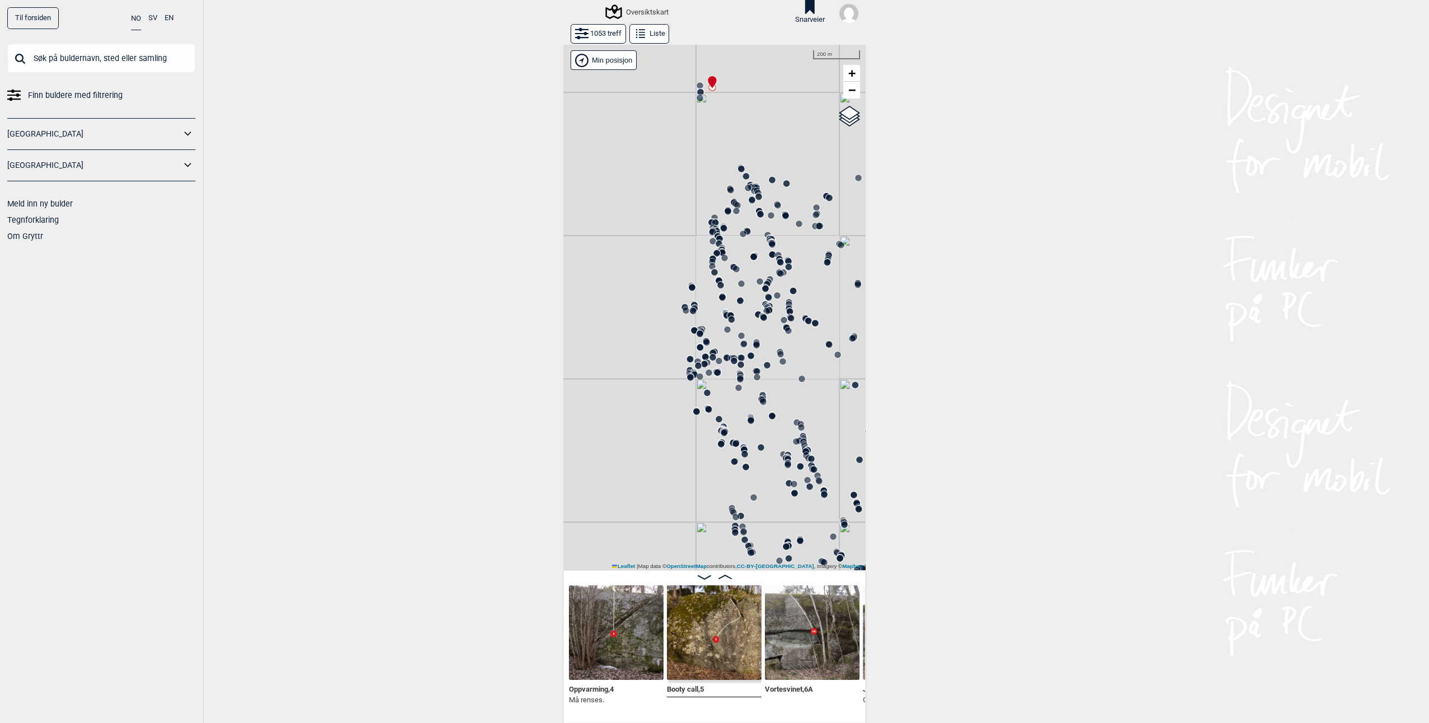
drag, startPoint x: 692, startPoint y: 403, endPoint x: 688, endPoint y: 247, distance: 155.7
click at [688, 249] on div "Gol [GEOGRAPHIC_DATA] Kolomoen [GEOGRAPHIC_DATA] [GEOGRAPHIC_DATA][PERSON_NAME]…" at bounding box center [714, 308] width 302 height 526
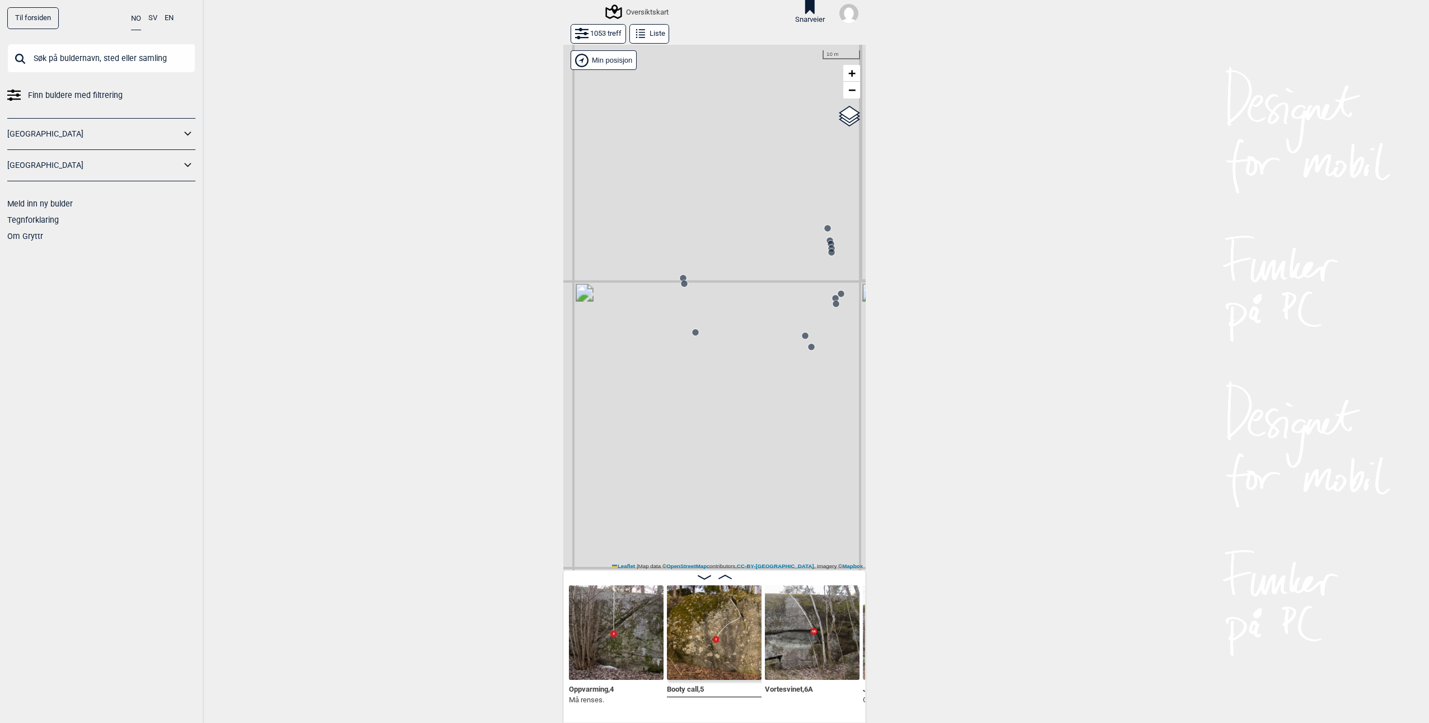
click at [681, 285] on circle at bounding box center [684, 284] width 7 height 7
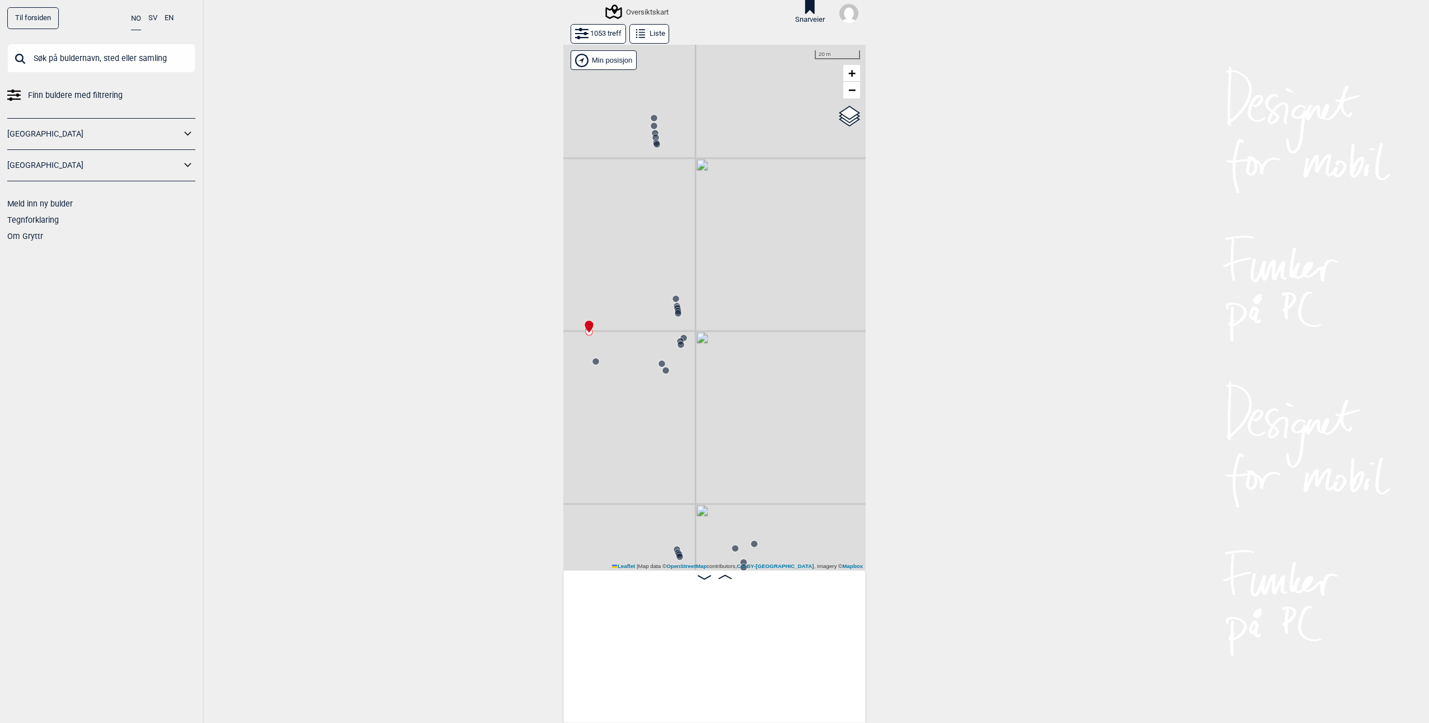
scroll to position [0, 28317]
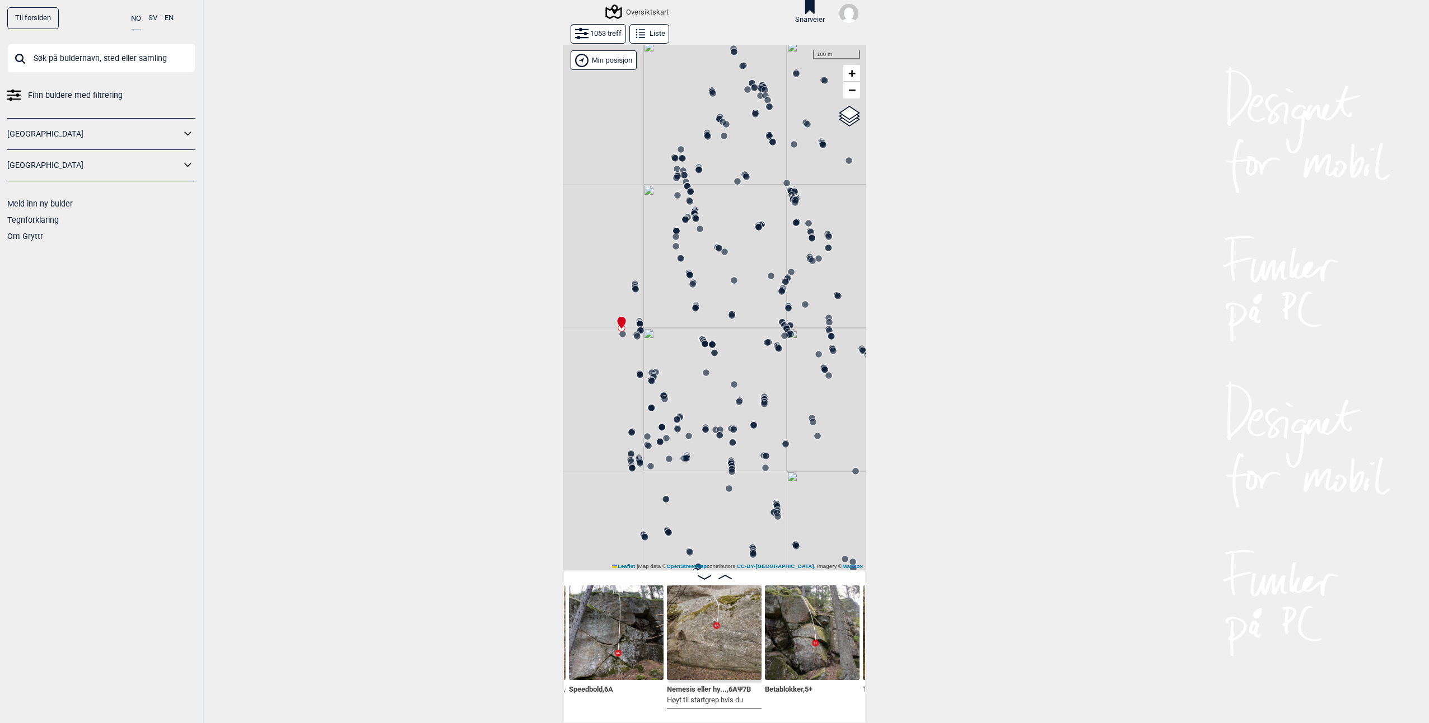
drag, startPoint x: 632, startPoint y: 335, endPoint x: 791, endPoint y: 303, distance: 162.7
click at [792, 303] on div "Gol [GEOGRAPHIC_DATA] Kolomoen [GEOGRAPHIC_DATA] [GEOGRAPHIC_DATA][PERSON_NAME]…" at bounding box center [714, 308] width 302 height 526
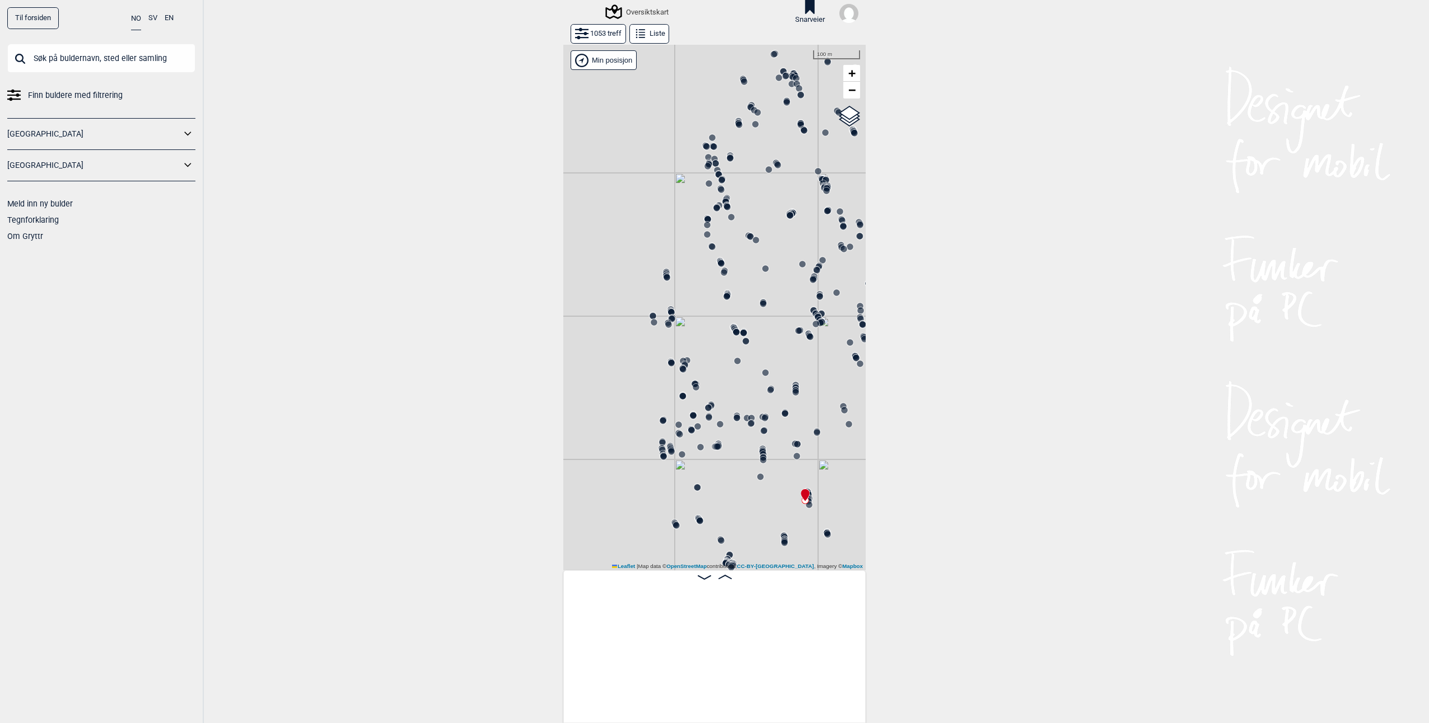
scroll to position [0, 48691]
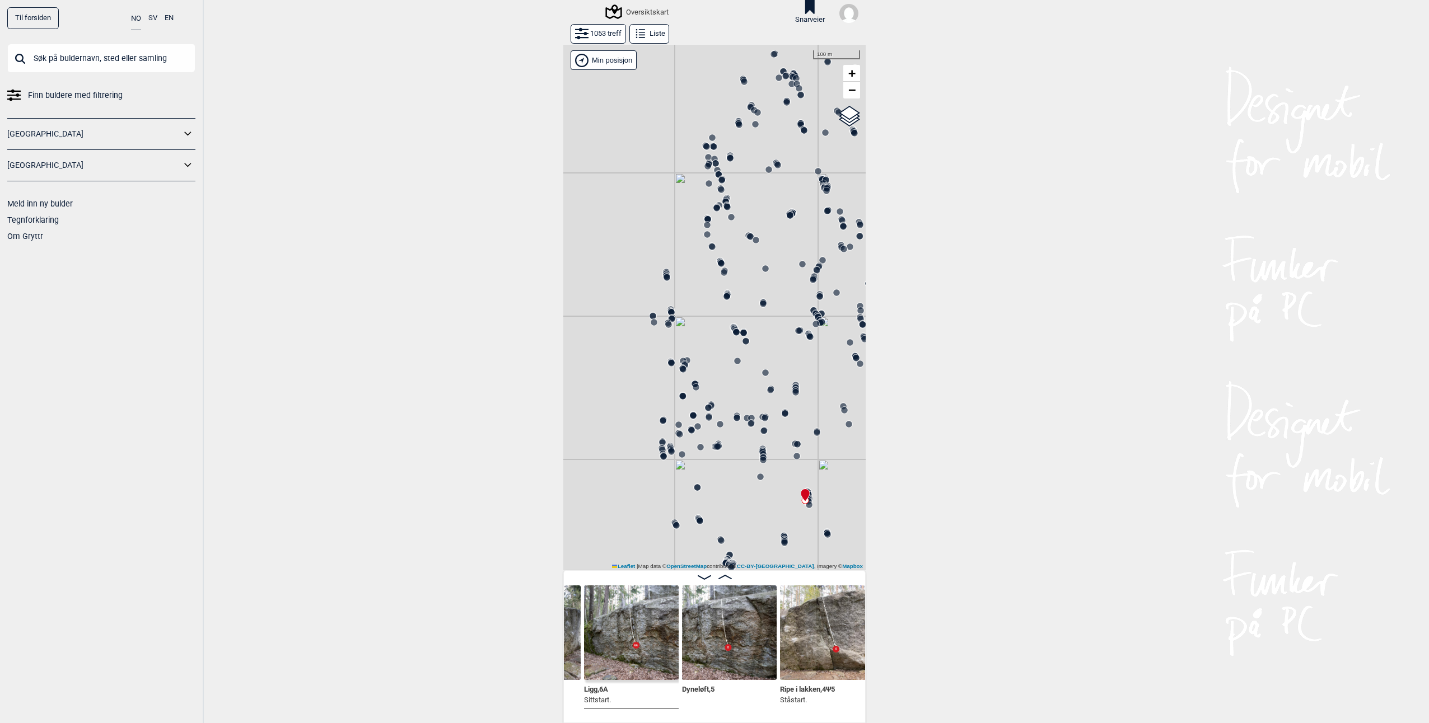
click at [660, 423] on circle at bounding box center [663, 421] width 7 height 7
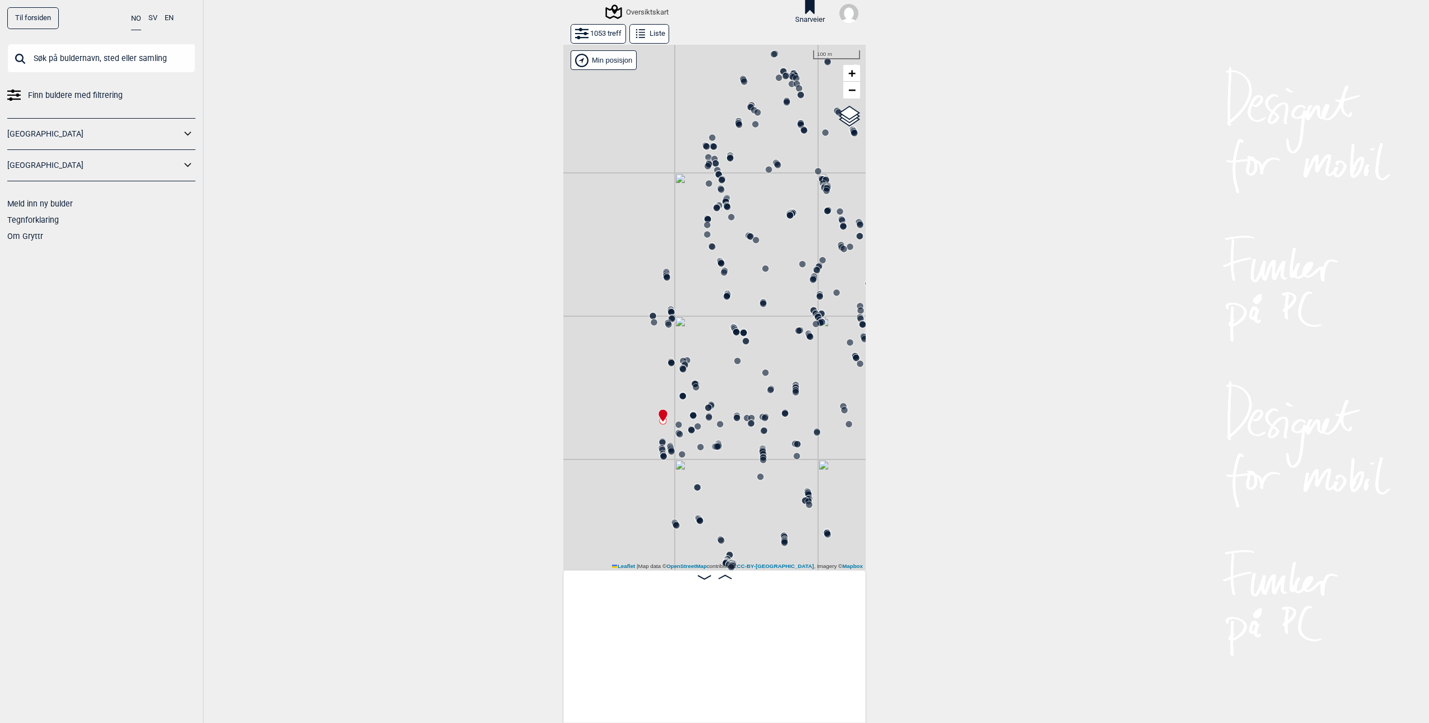
scroll to position [0, 41981]
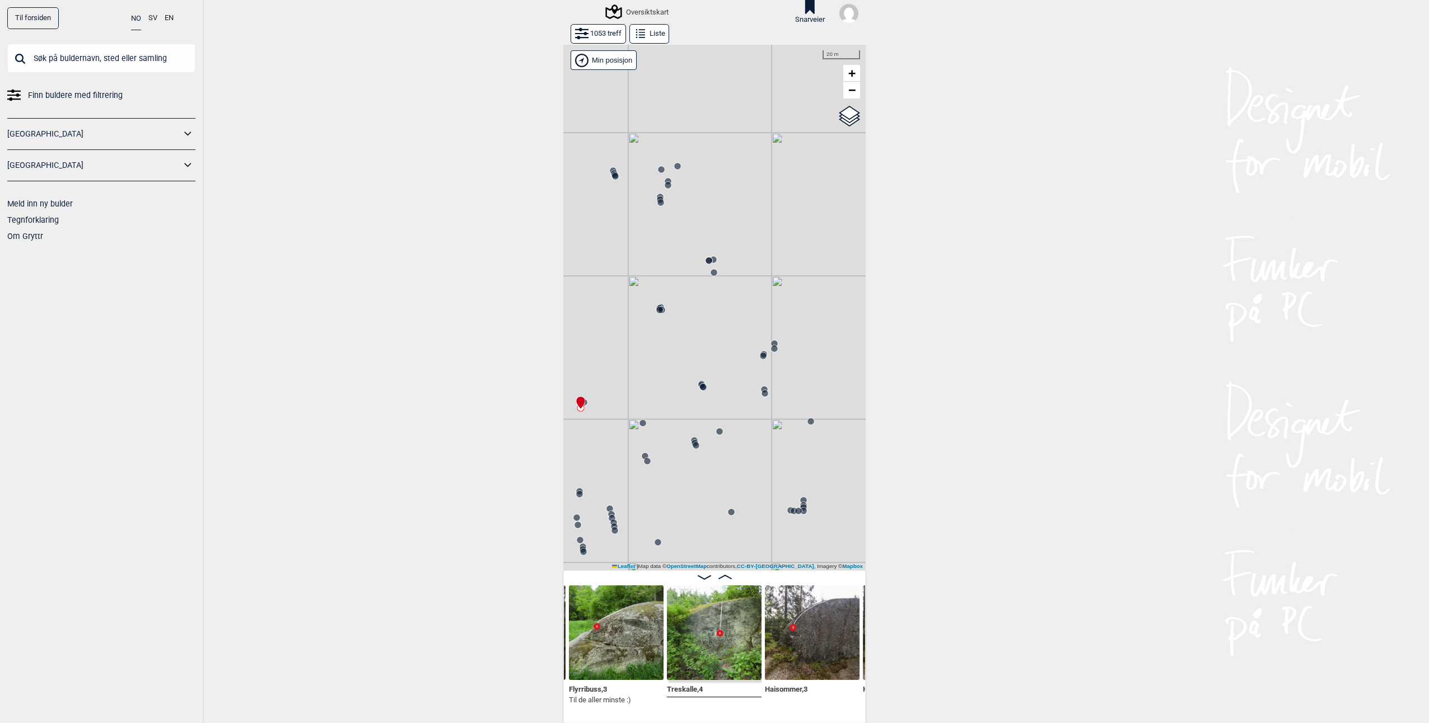
click at [800, 512] on circle at bounding box center [803, 511] width 7 height 7
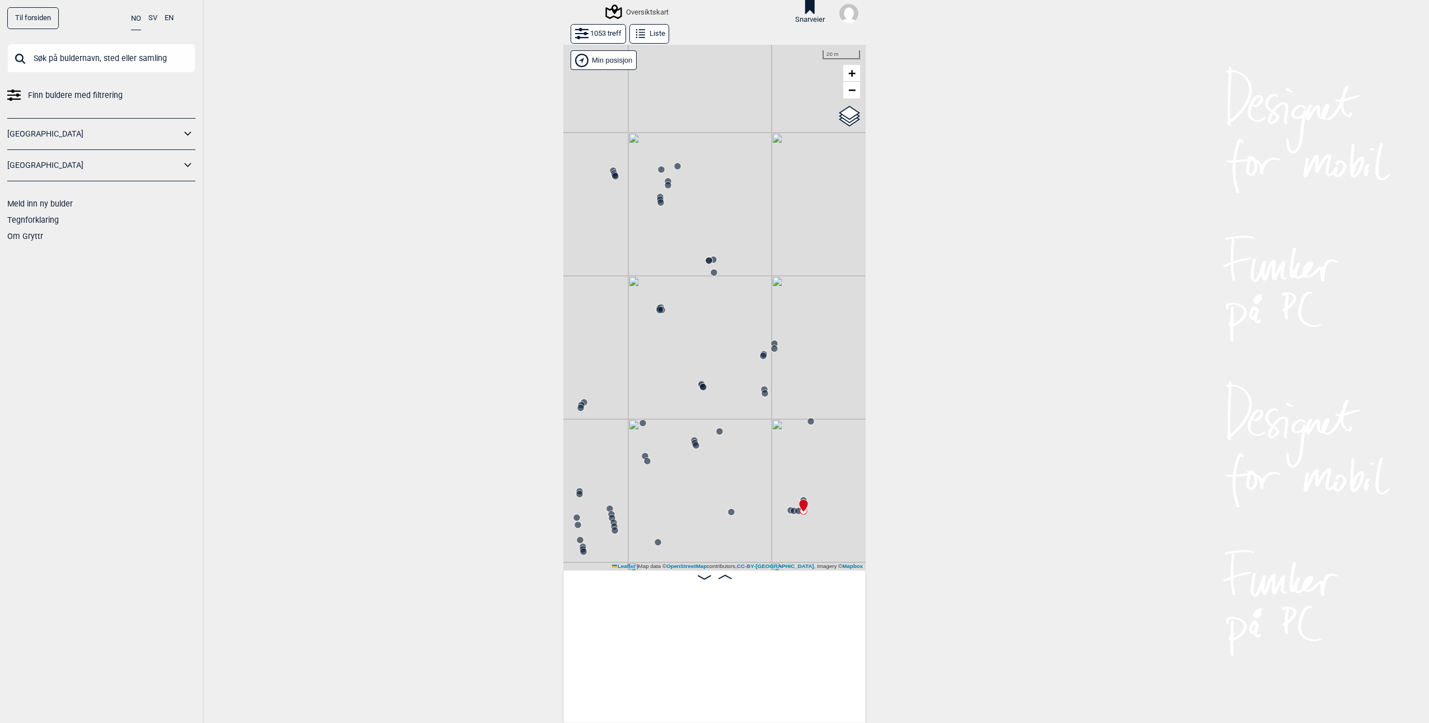
scroll to position [0, 44552]
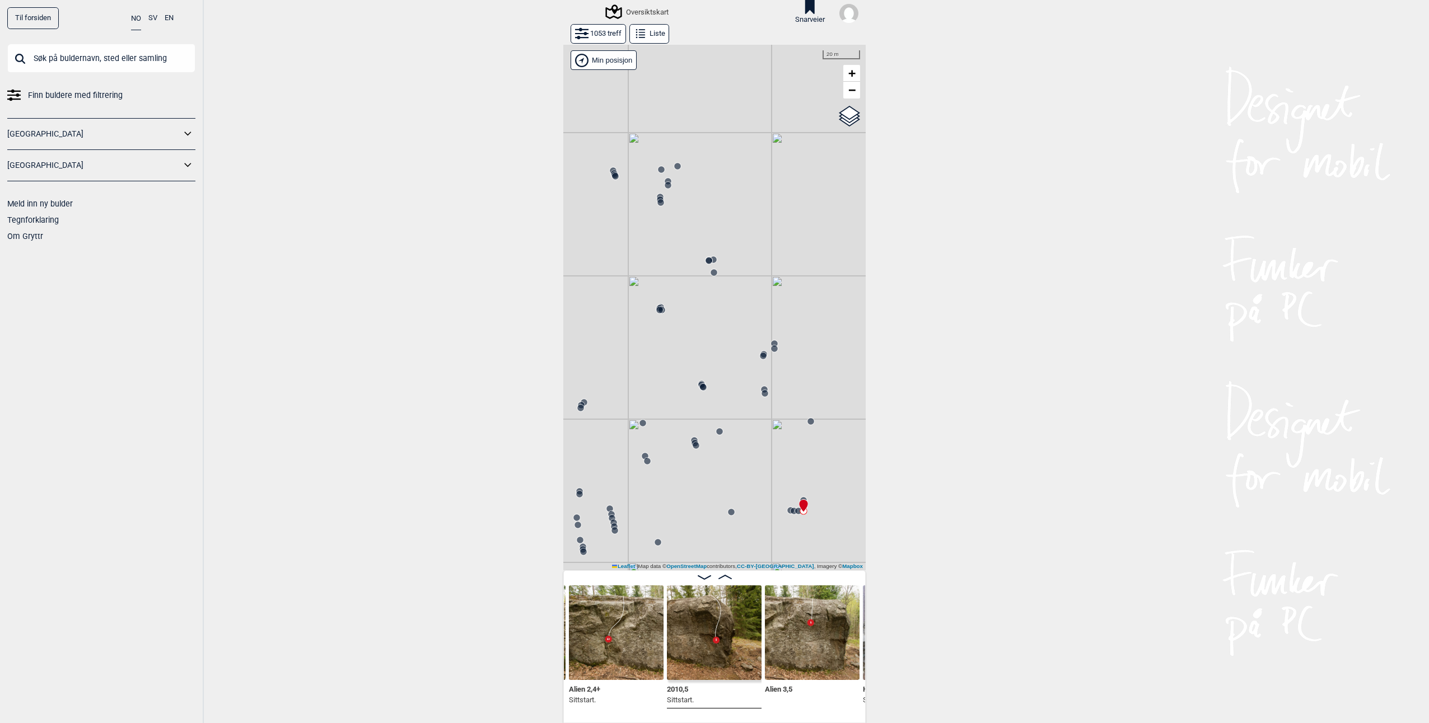
click at [716, 434] on circle at bounding box center [719, 431] width 7 height 7
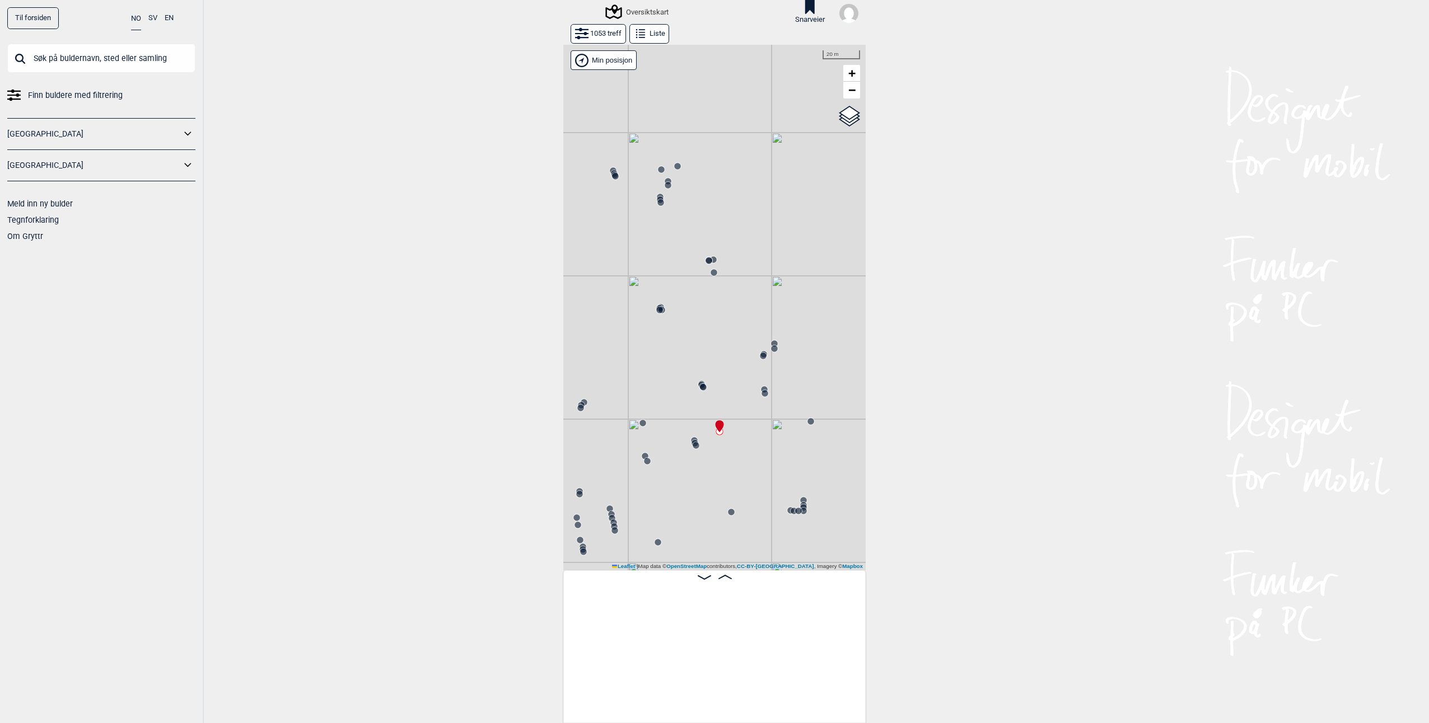
scroll to position [0, 42565]
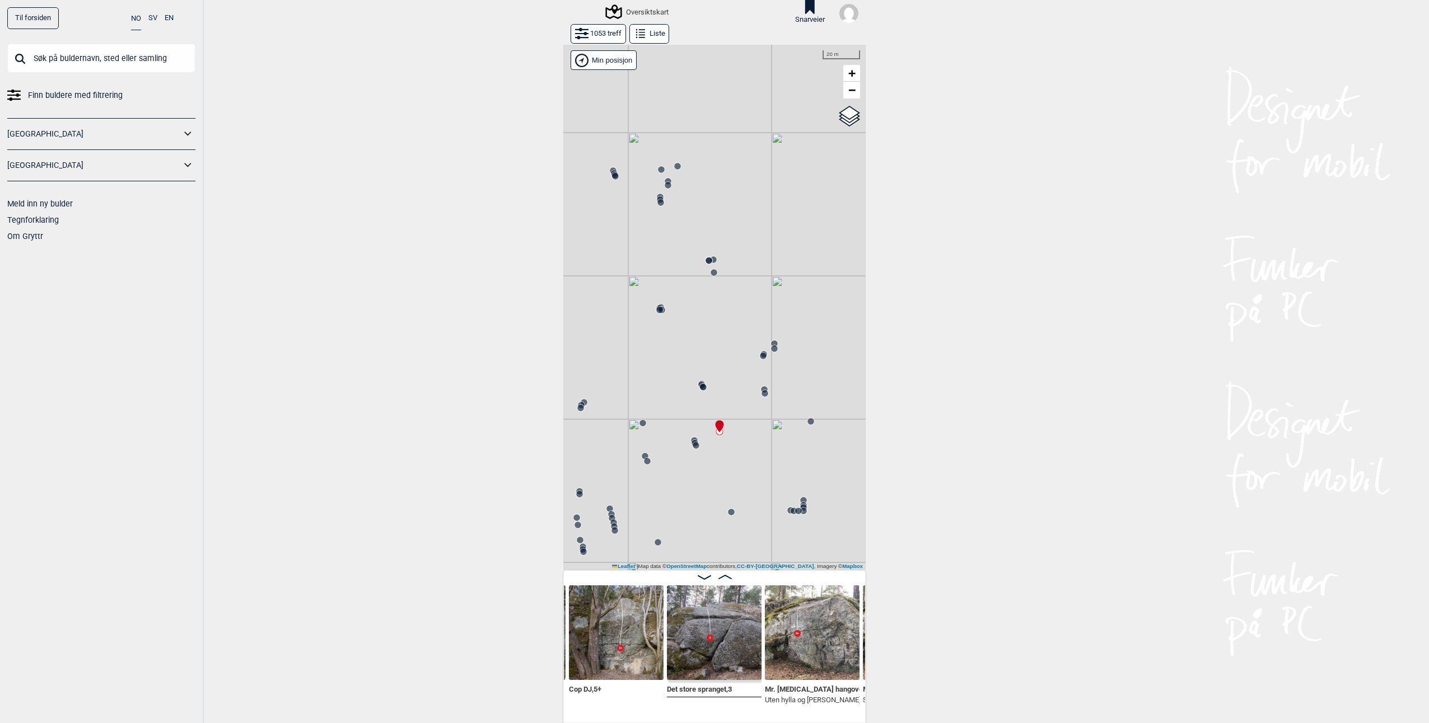
click at [656, 309] on circle at bounding box center [659, 310] width 7 height 7
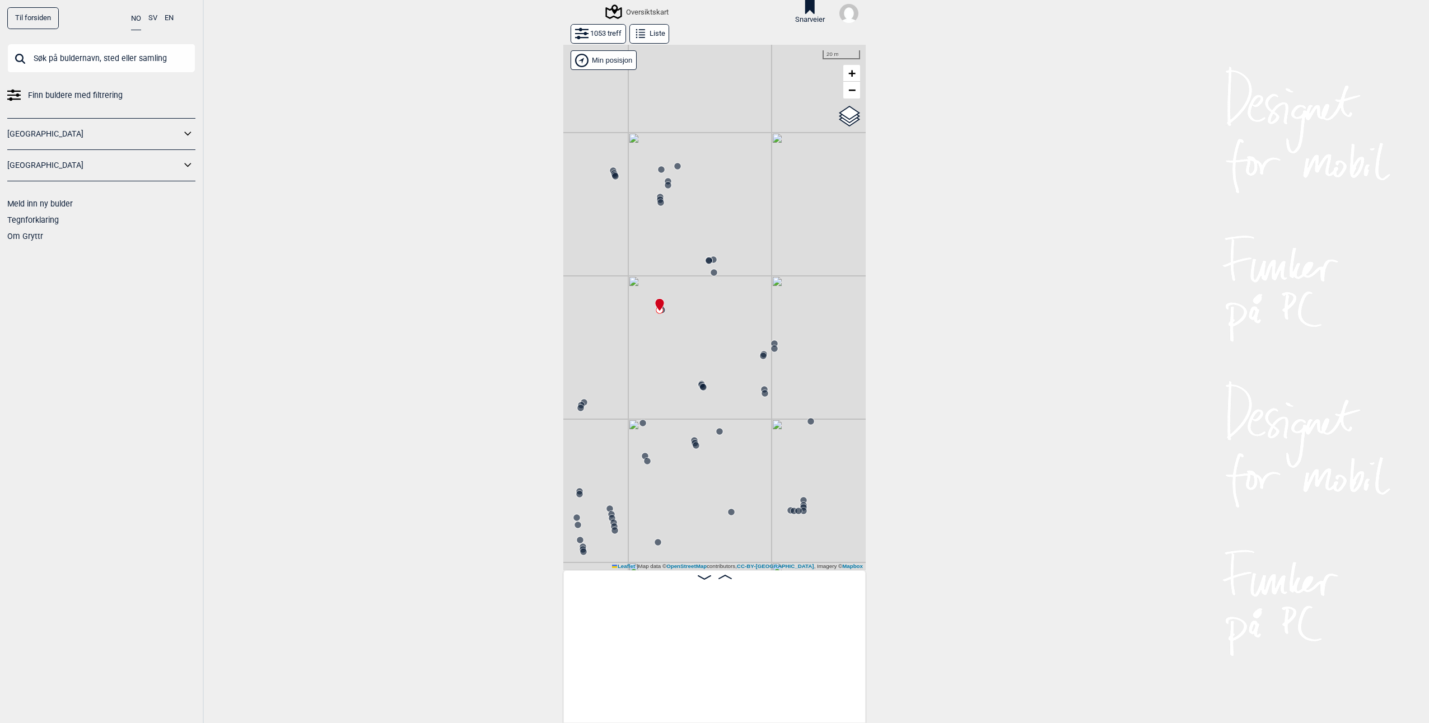
scroll to position [0, 39128]
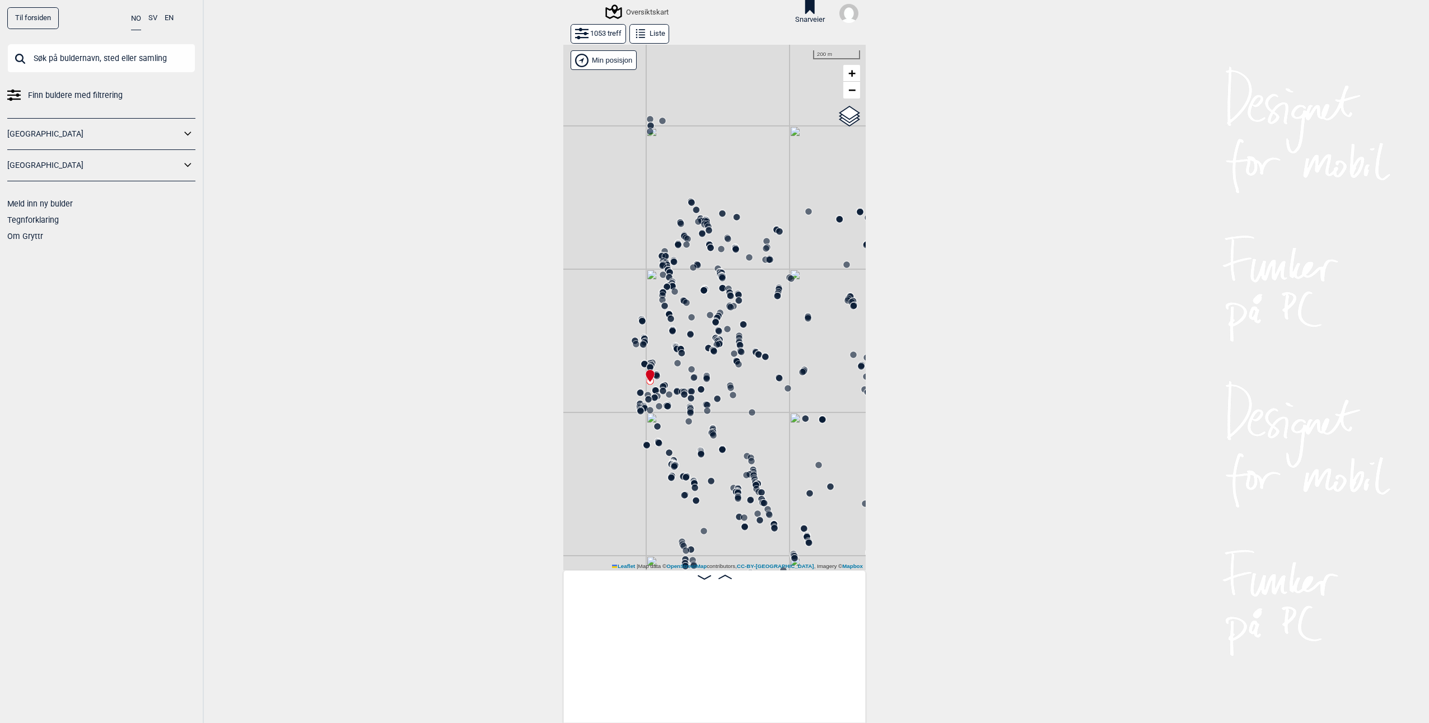
scroll to position [0, 39128]
